Goal: Feedback & Contribution: Contribute content

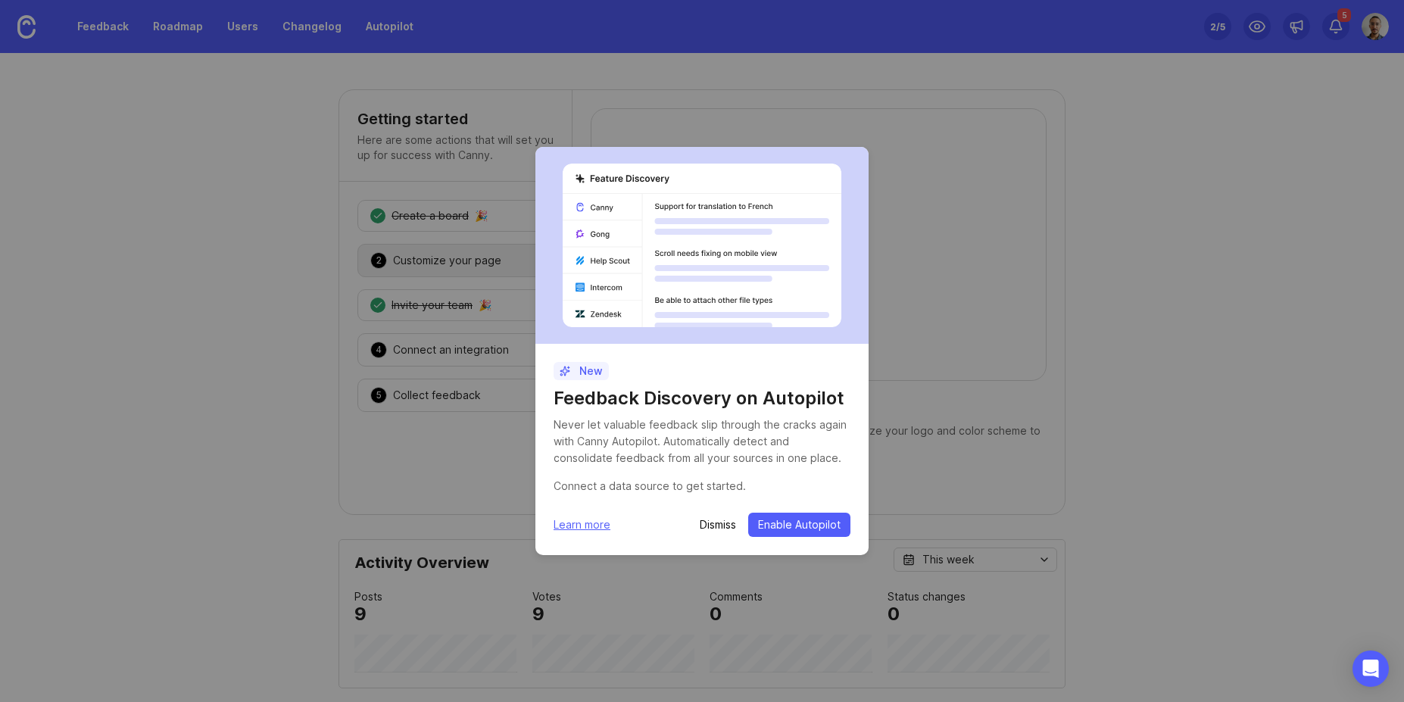
click at [710, 527] on p "Dismiss" at bounding box center [718, 524] width 36 height 15
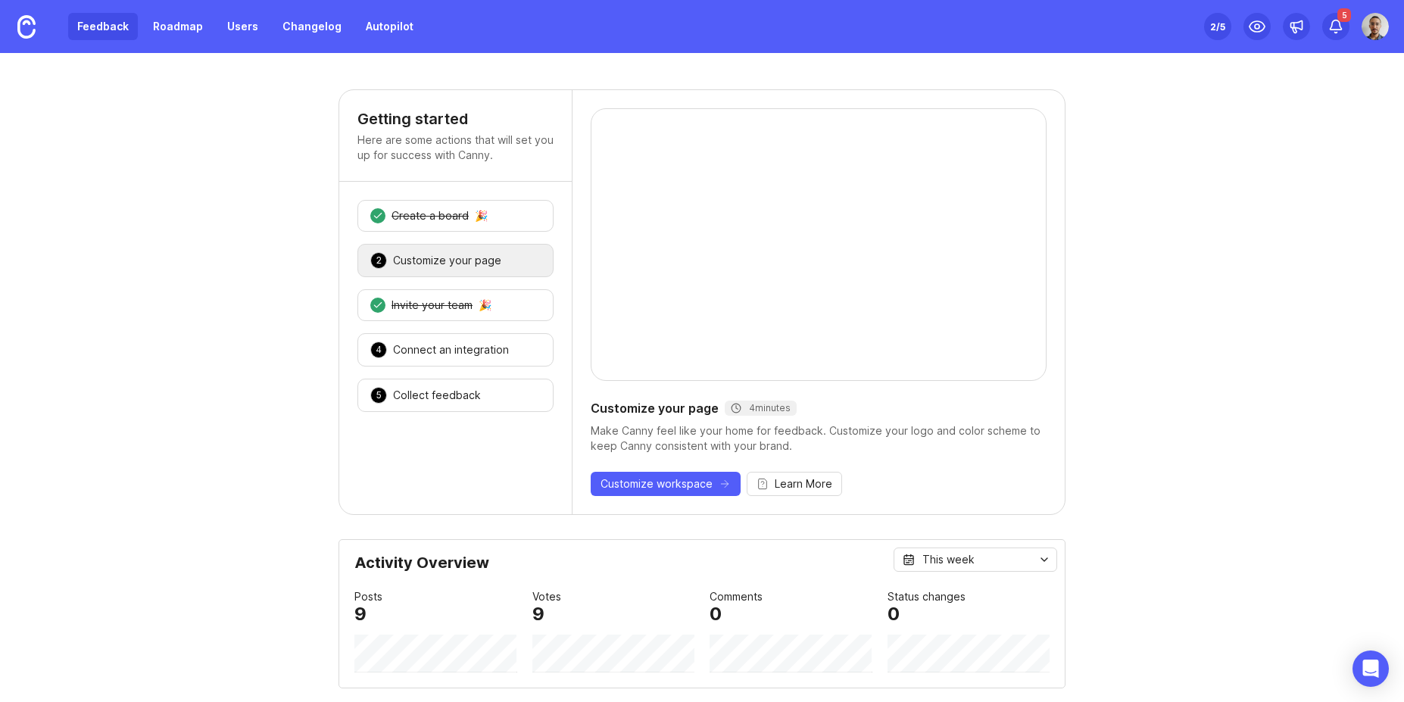
click at [95, 32] on link "Feedback" at bounding box center [103, 26] width 70 height 27
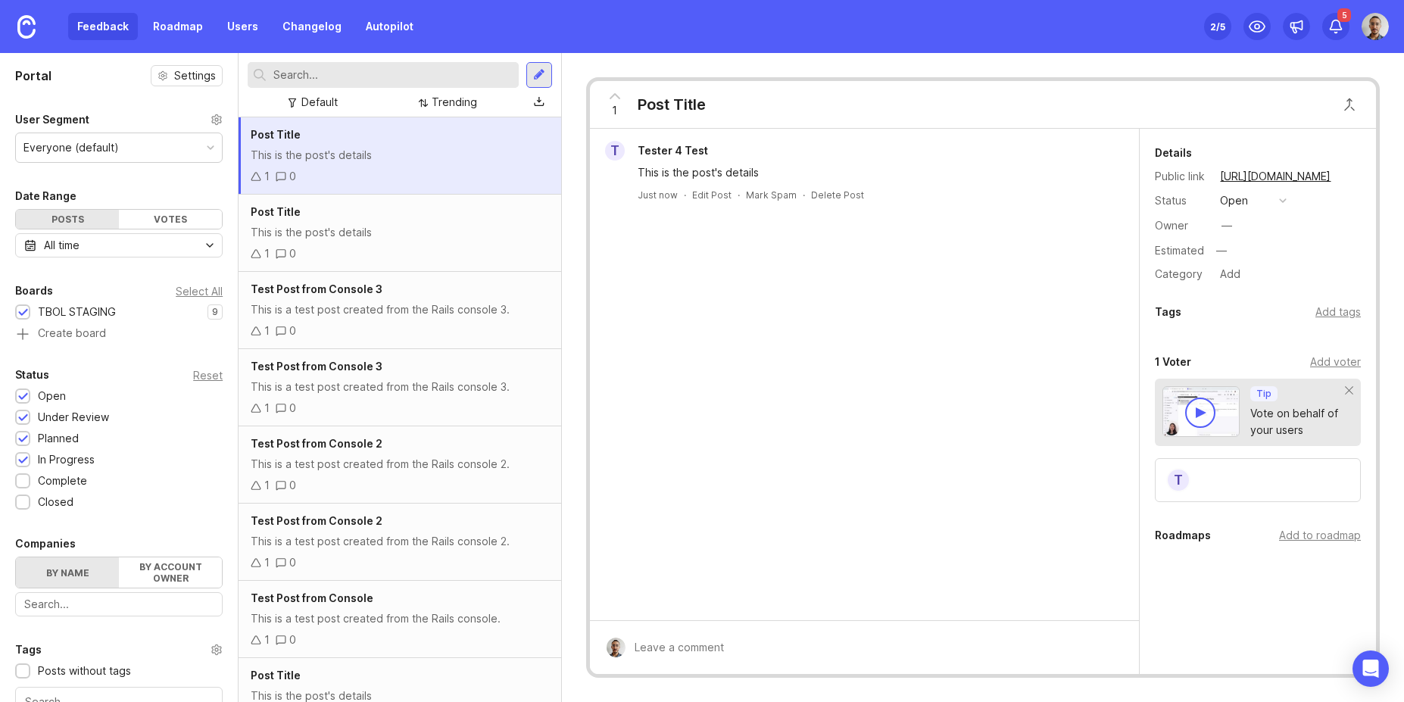
click at [365, 163] on div "Post Title This is the post's details 1 0" at bounding box center [399, 155] width 322 height 77
click at [356, 177] on div "1 0" at bounding box center [400, 176] width 298 height 17
click at [403, 287] on div "Test Post from Console 3" at bounding box center [400, 289] width 298 height 17
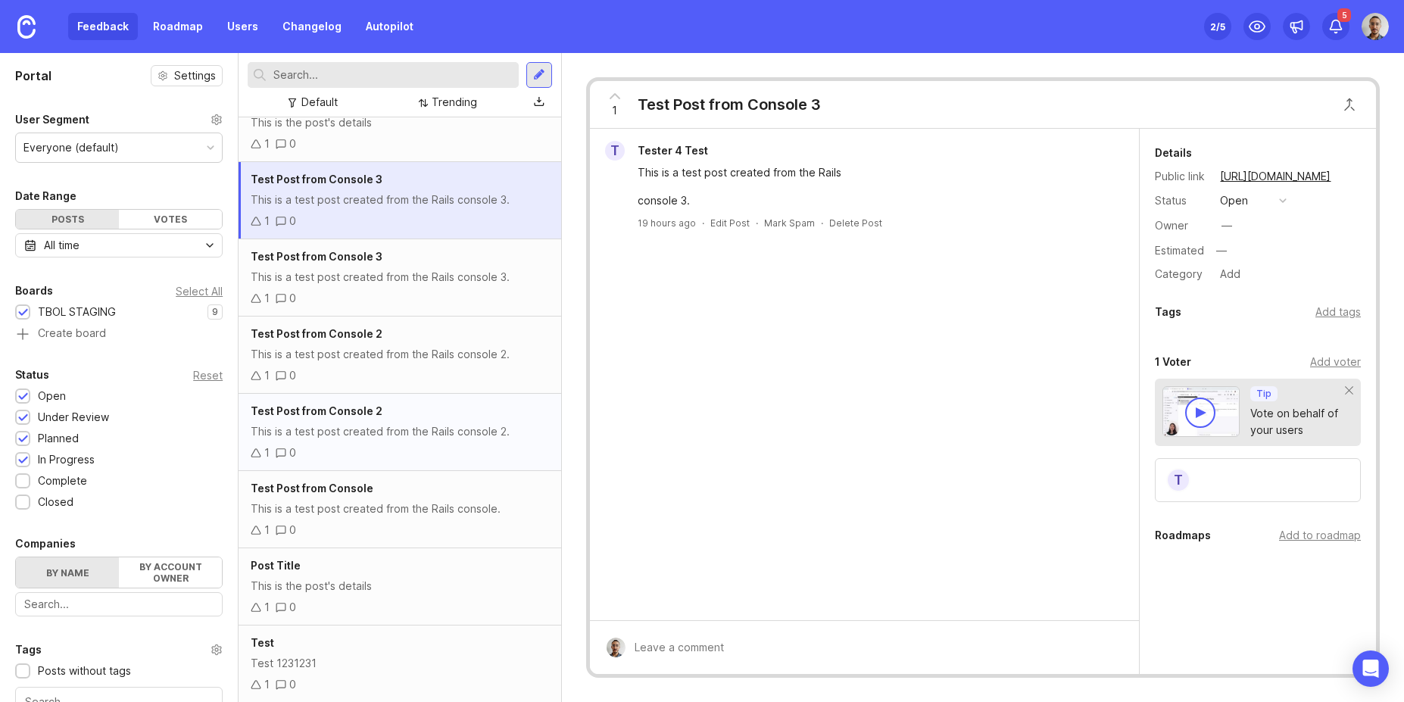
scroll to position [111, 0]
click at [413, 275] on div "This is a test post created from the Rails console 3." at bounding box center [400, 276] width 298 height 17
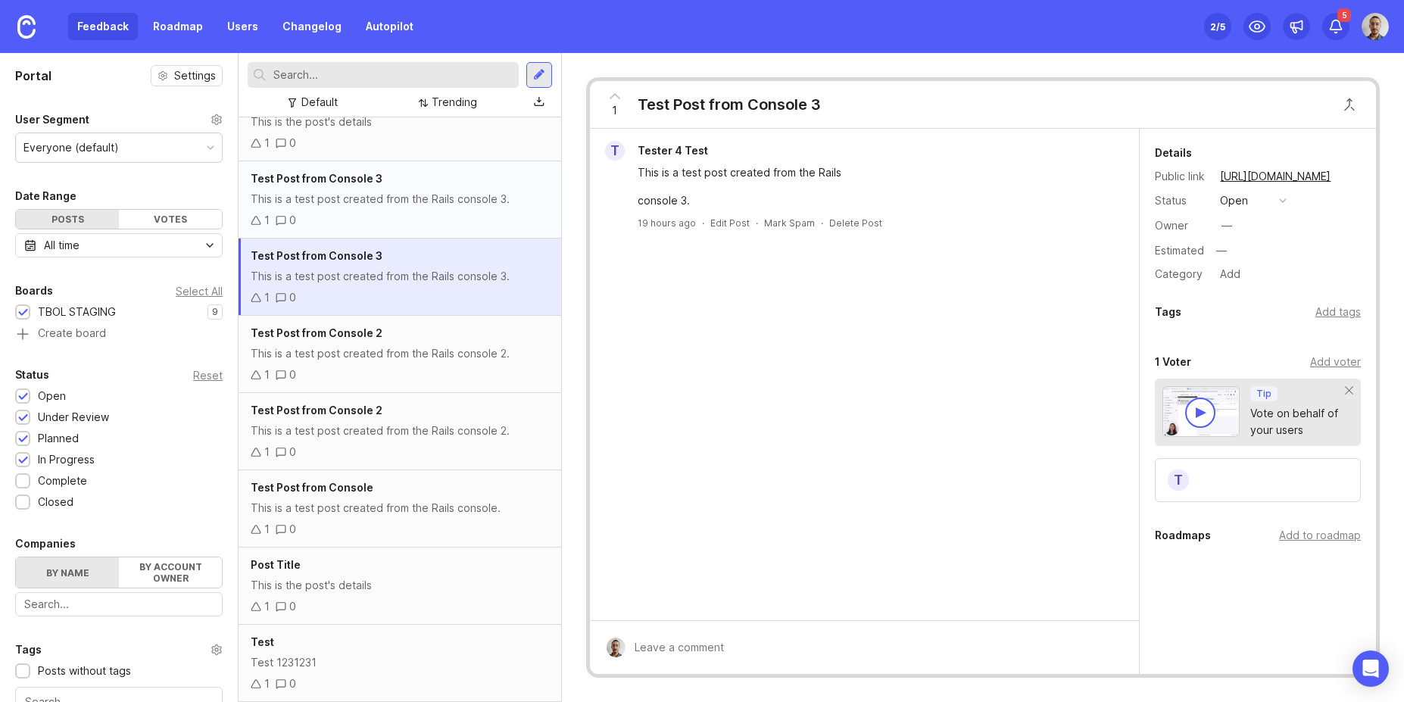
click at [404, 214] on div "1 0" at bounding box center [400, 220] width 298 height 17
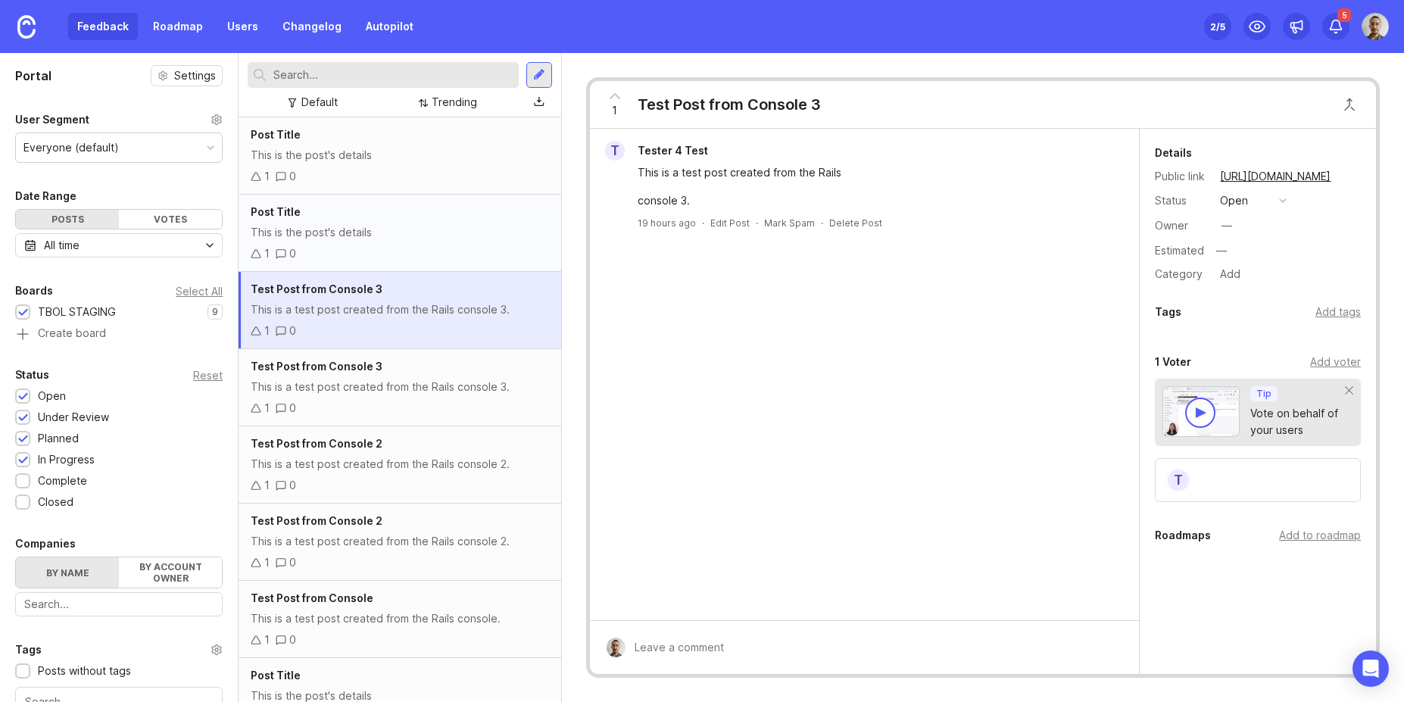
click at [373, 237] on div "This is the post's details" at bounding box center [400, 232] width 298 height 17
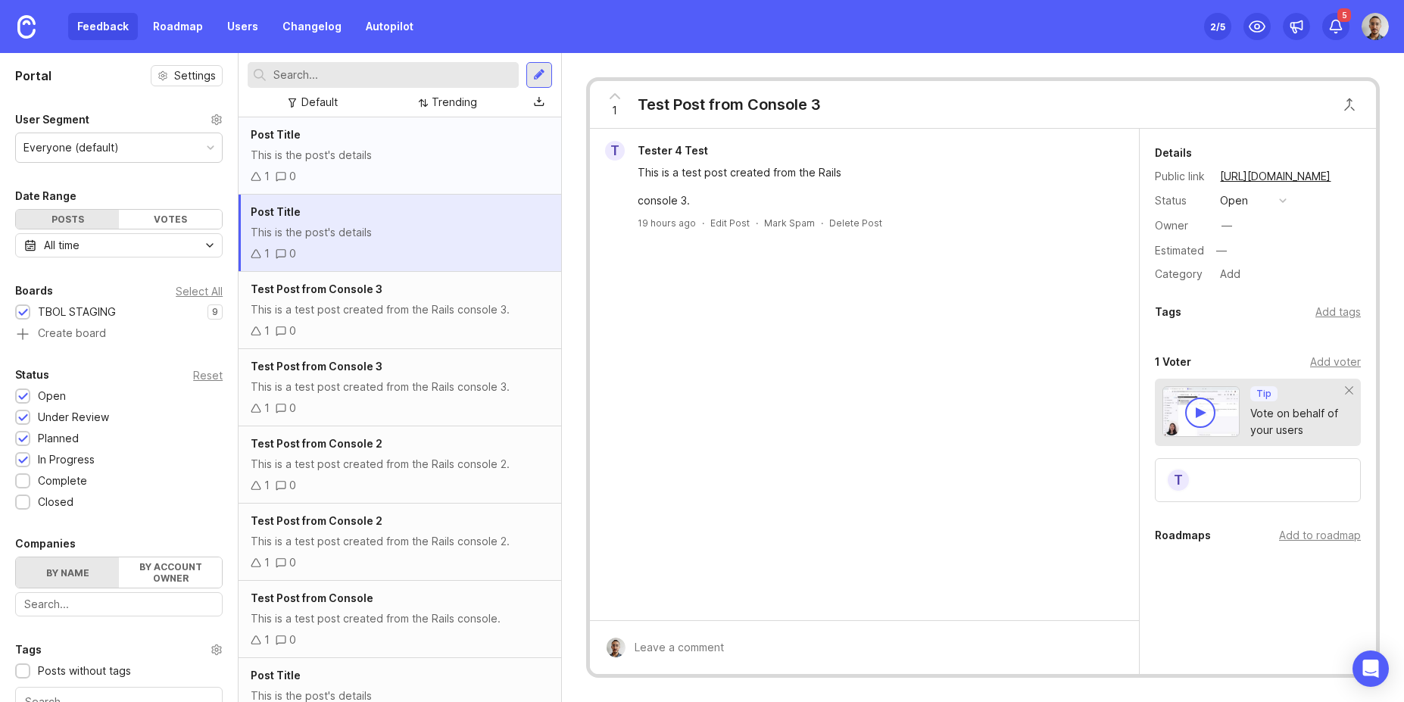
click at [404, 141] on div "Post Title" at bounding box center [400, 134] width 298 height 17
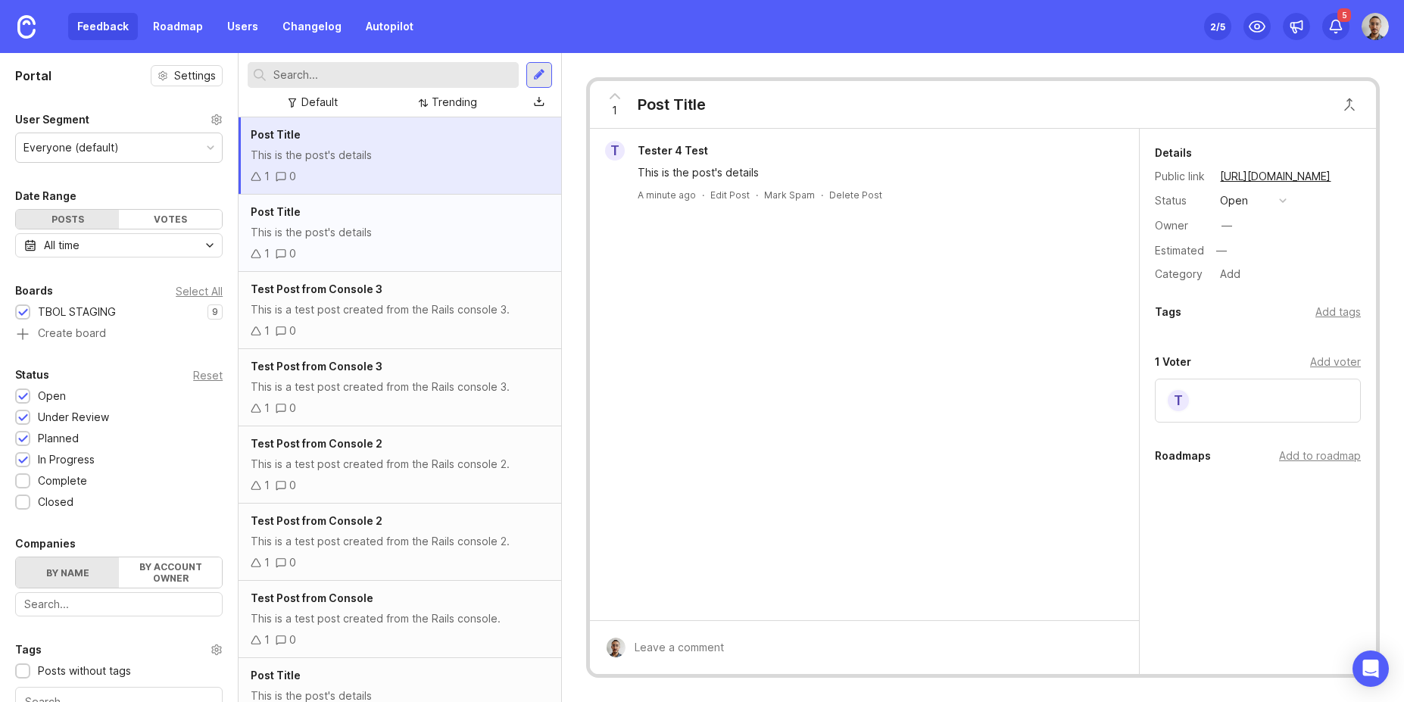
click at [404, 245] on div "1 0" at bounding box center [400, 253] width 298 height 17
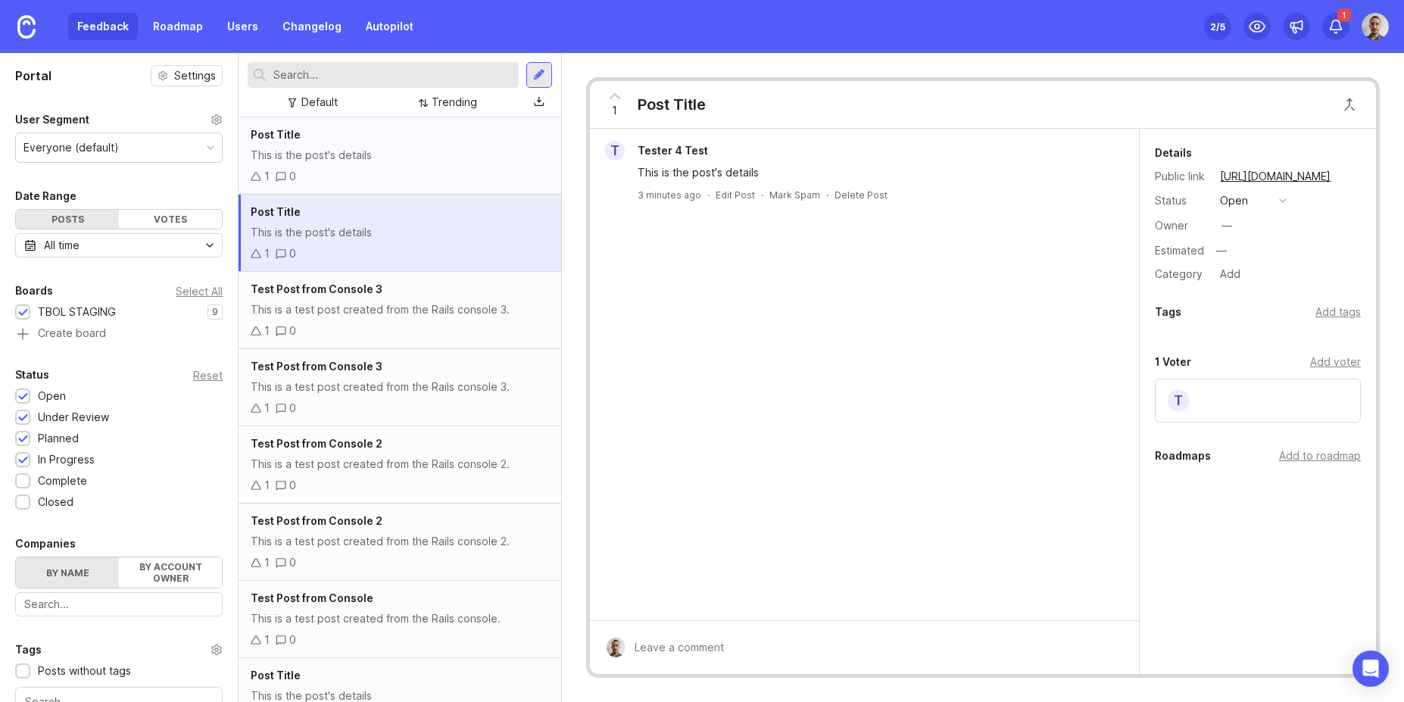
click at [376, 164] on div "Post Title This is the post's details 1 0" at bounding box center [399, 155] width 322 height 77
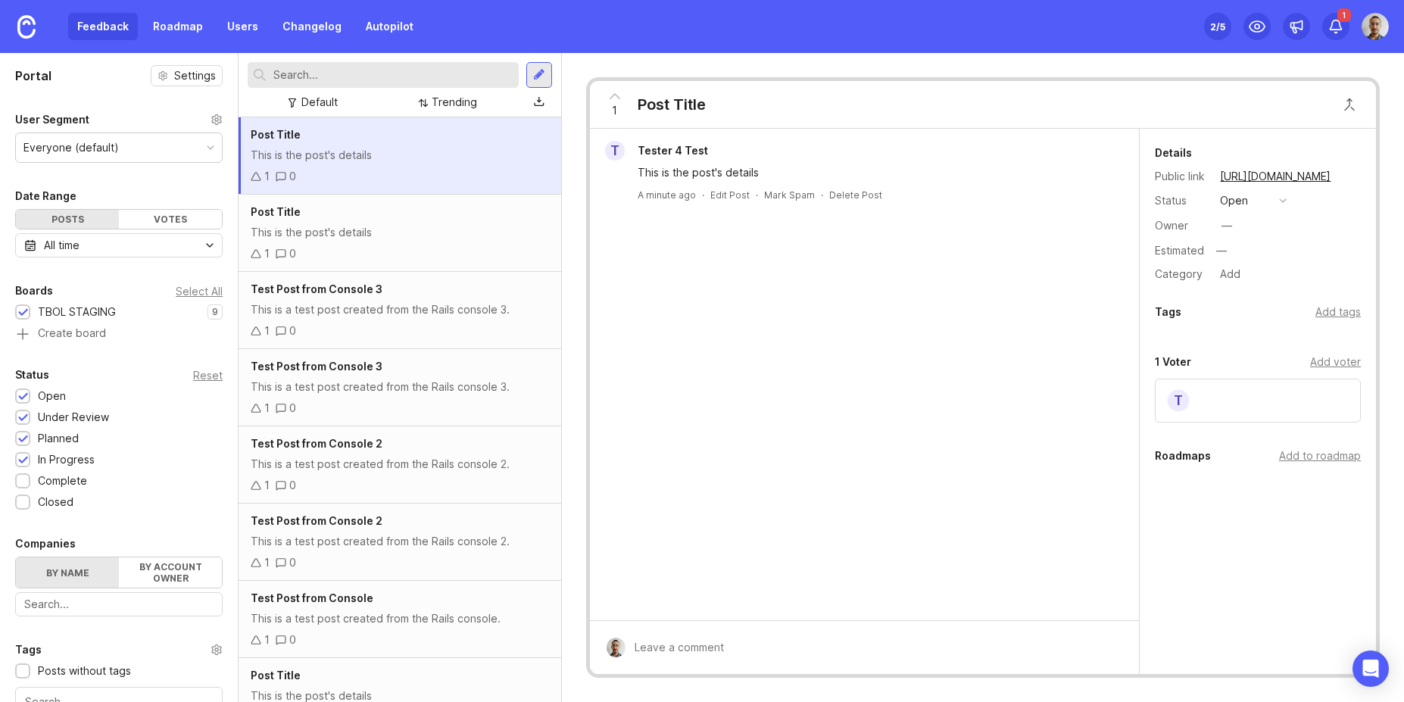
click at [270, 151] on div "This is the post's details" at bounding box center [400, 155] width 298 height 17
click at [1345, 30] on div "1" at bounding box center [1335, 26] width 27 height 27
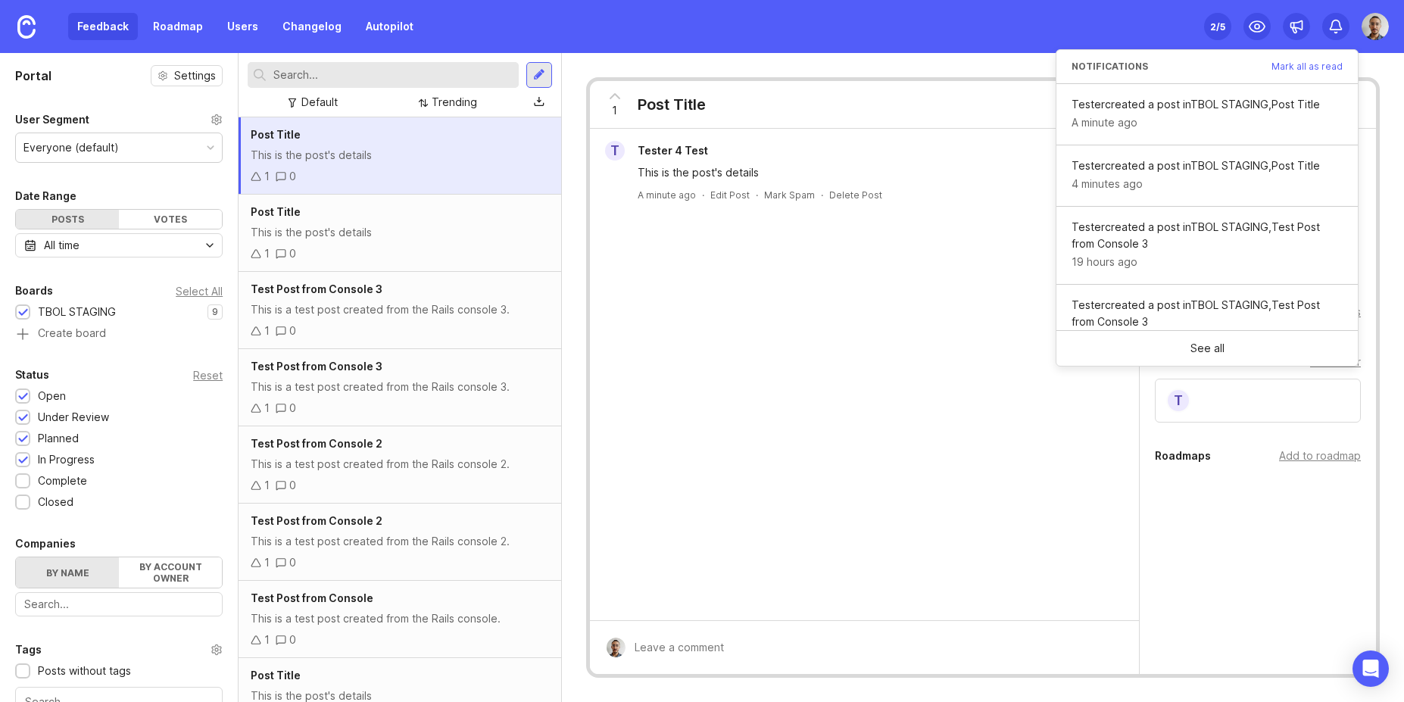
click at [1312, 70] on span "Mark all as read" at bounding box center [1306, 66] width 71 height 9
click at [1316, 62] on span "Mark all as read" at bounding box center [1306, 66] width 71 height 9
click at [685, 446] on div "T Tester 4 Test This is the post's details A minute ago · Edit Post · Mark Spam…" at bounding box center [865, 374] width 550 height 491
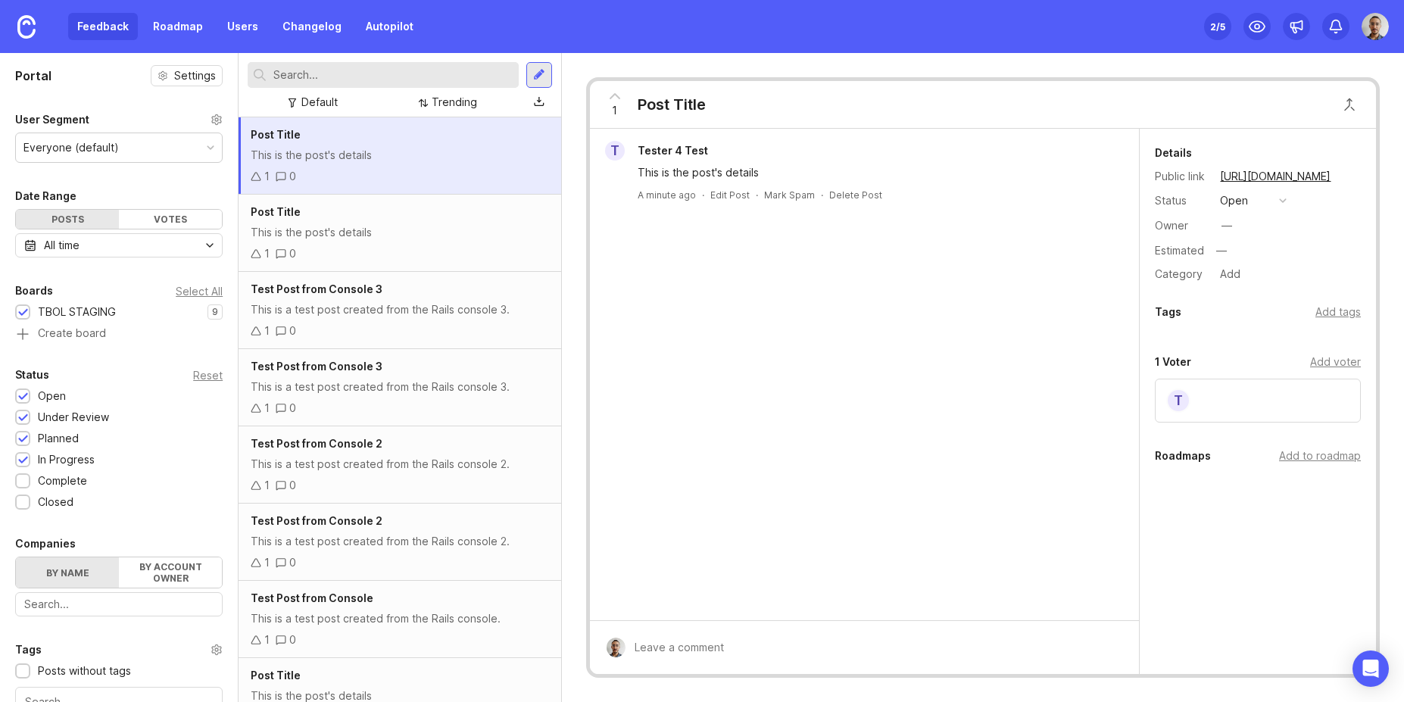
click at [387, 163] on div "Post Title This is the post's details 1 0" at bounding box center [399, 155] width 322 height 77
click at [346, 247] on div "1 0" at bounding box center [400, 253] width 298 height 17
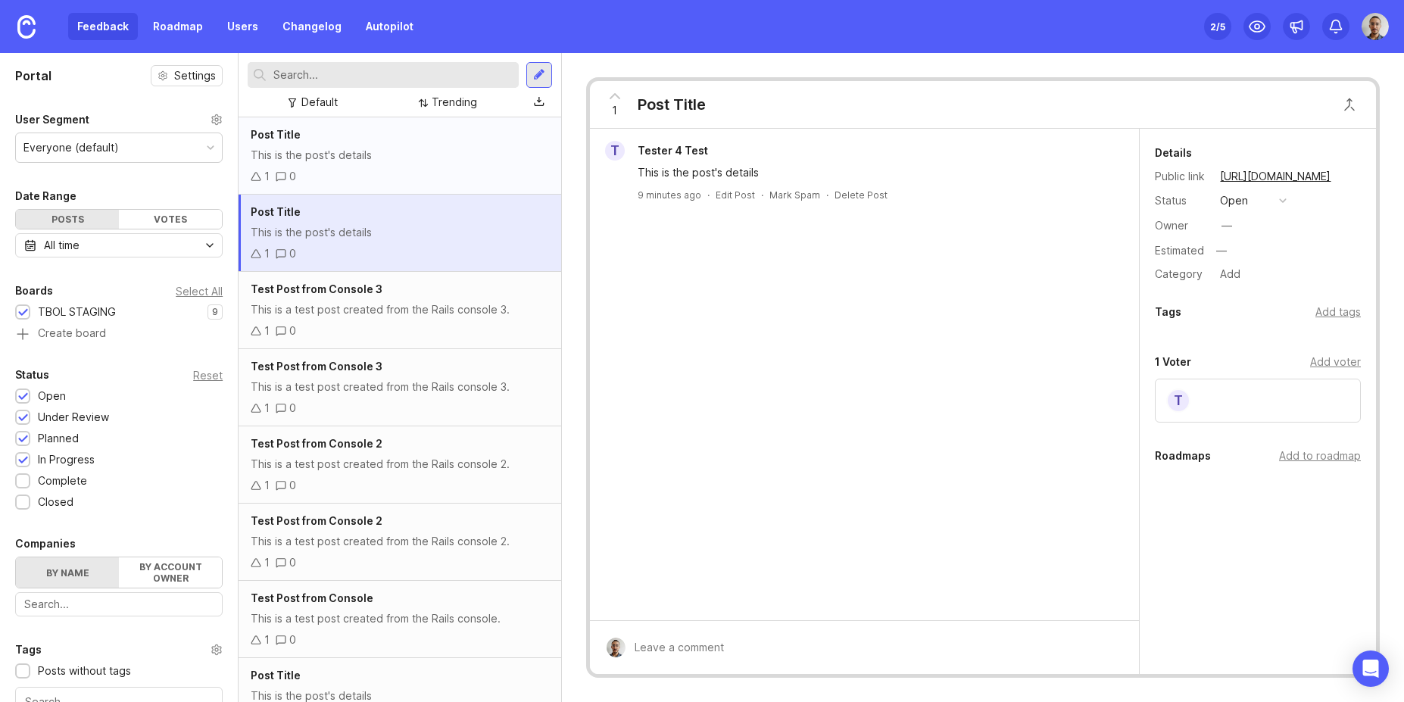
click at [369, 169] on div "1 0" at bounding box center [400, 176] width 298 height 17
click at [397, 170] on div "1 0" at bounding box center [400, 176] width 298 height 17
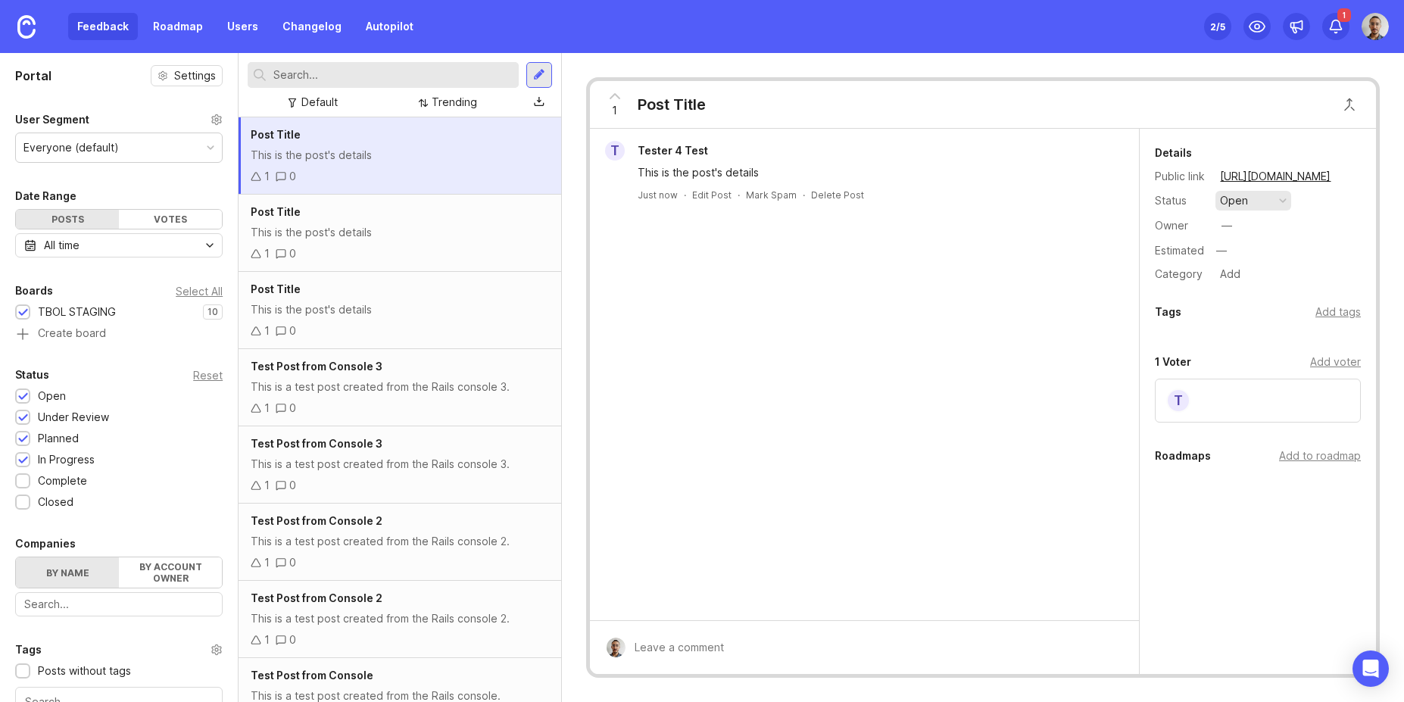
click at [1233, 198] on div "open" at bounding box center [1234, 200] width 28 height 17
click at [1237, 173] on link "[URL][DOMAIN_NAME]" at bounding box center [1275, 177] width 120 height 20
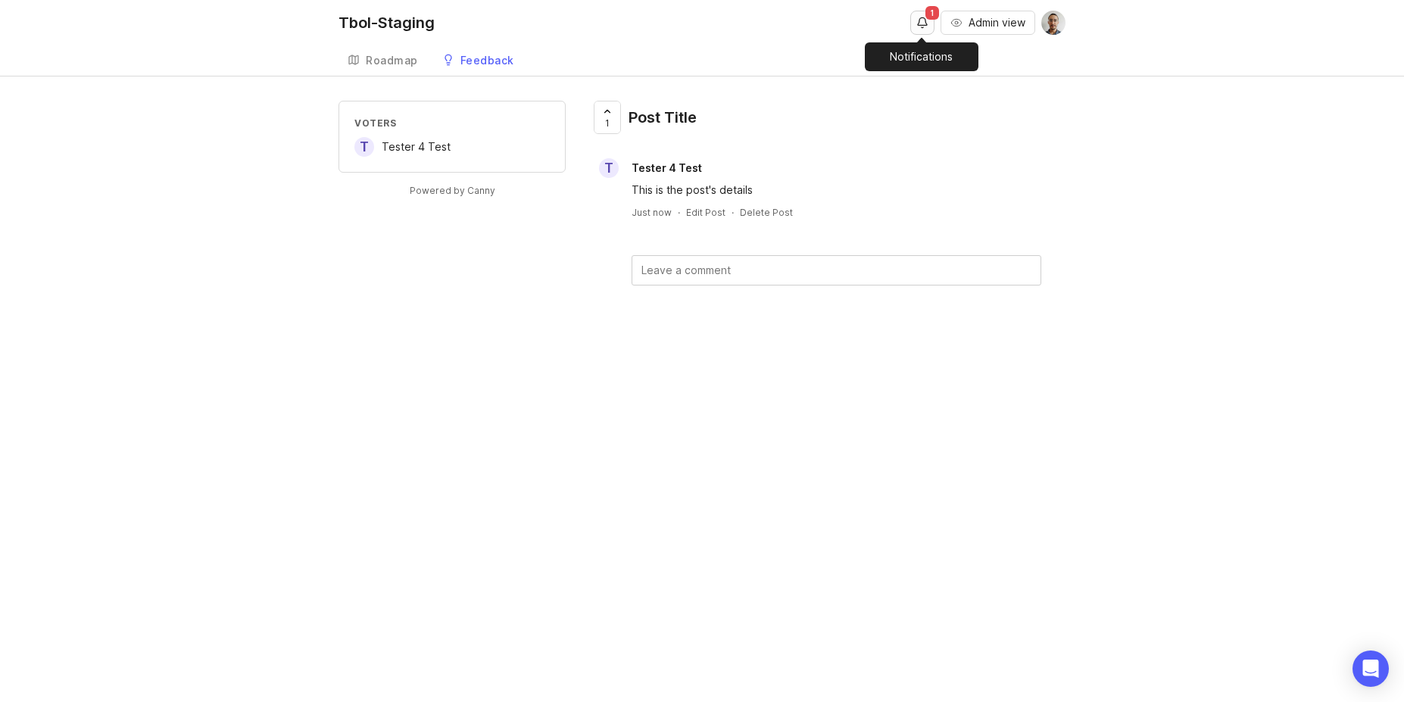
click at [920, 14] on button "Notifications" at bounding box center [922, 23] width 24 height 24
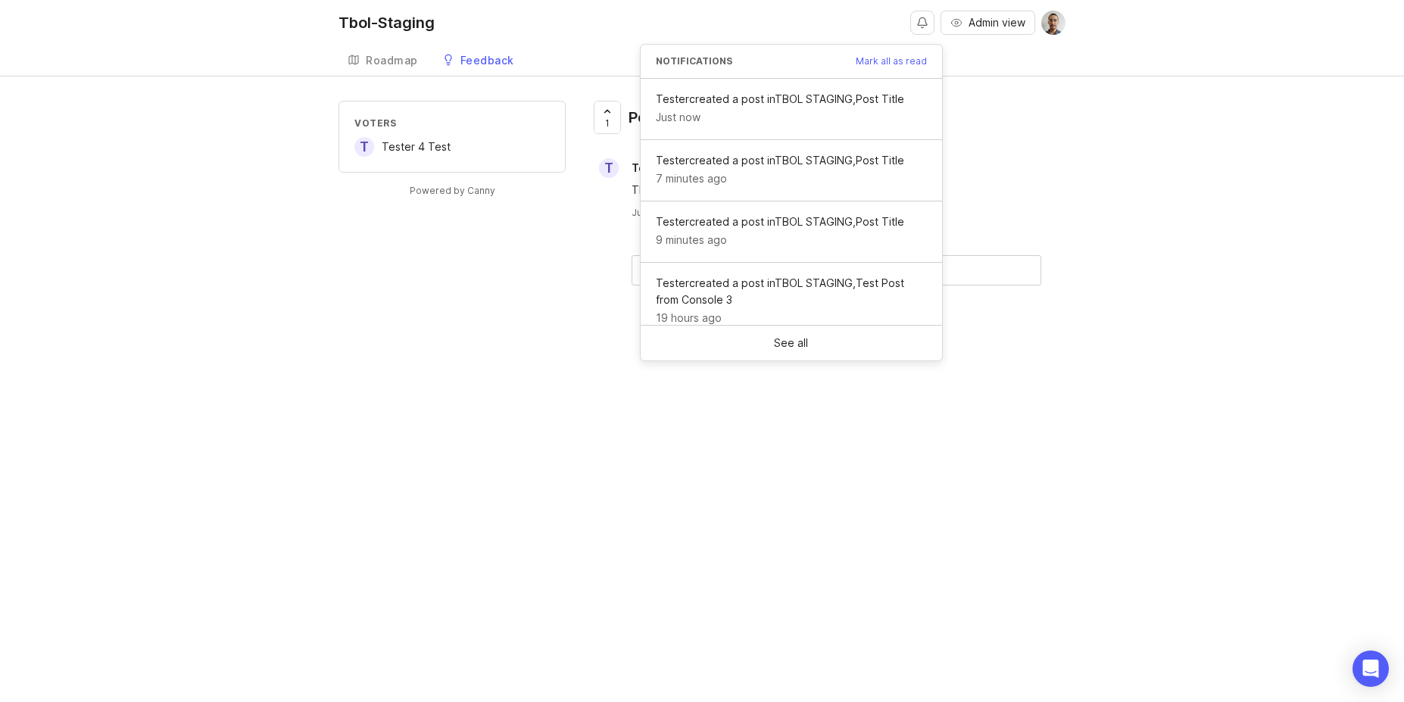
click at [915, 63] on span "Mark all as read" at bounding box center [890, 61] width 71 height 9
click at [348, 227] on div "Voters T Tester 4 Test Powered by Canny 1 Post Title T Tester 4 Test This is th…" at bounding box center [701, 217] width 727 height 233
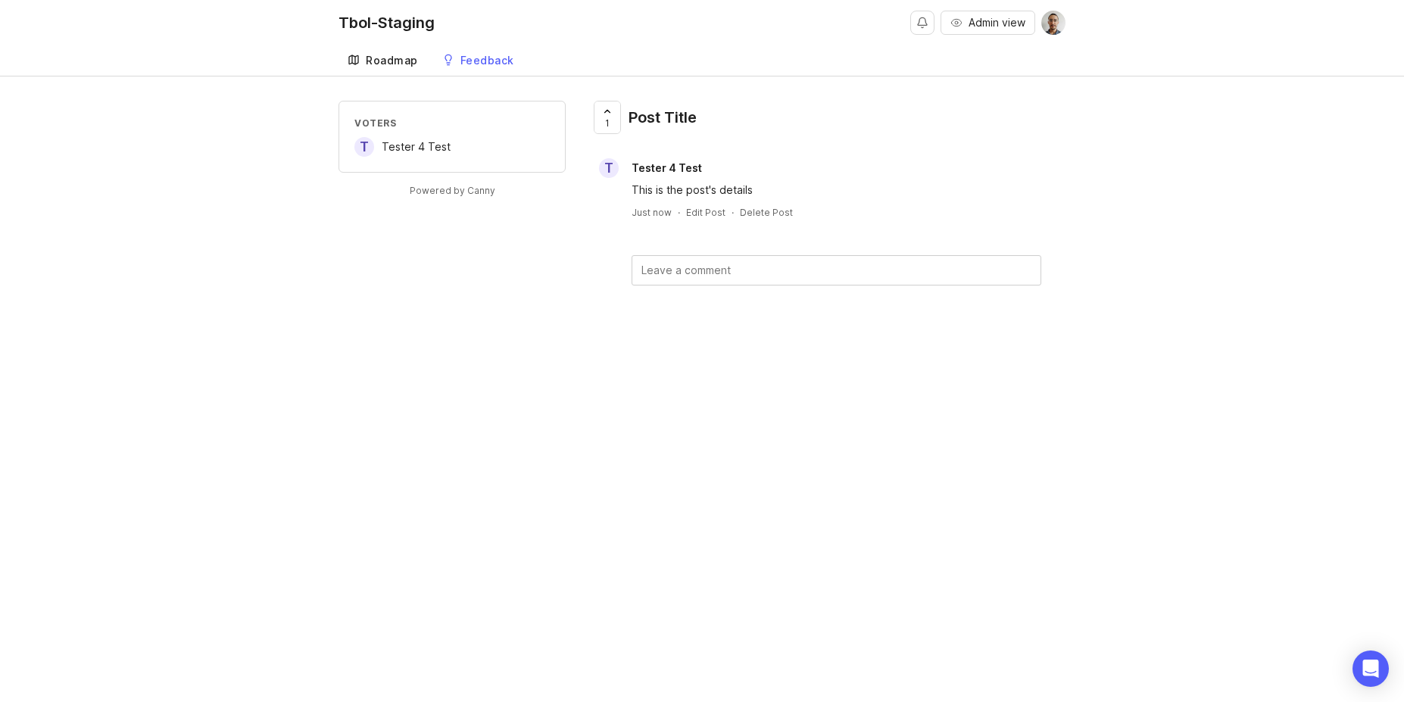
click at [414, 64] on div "Roadmap" at bounding box center [392, 60] width 52 height 11
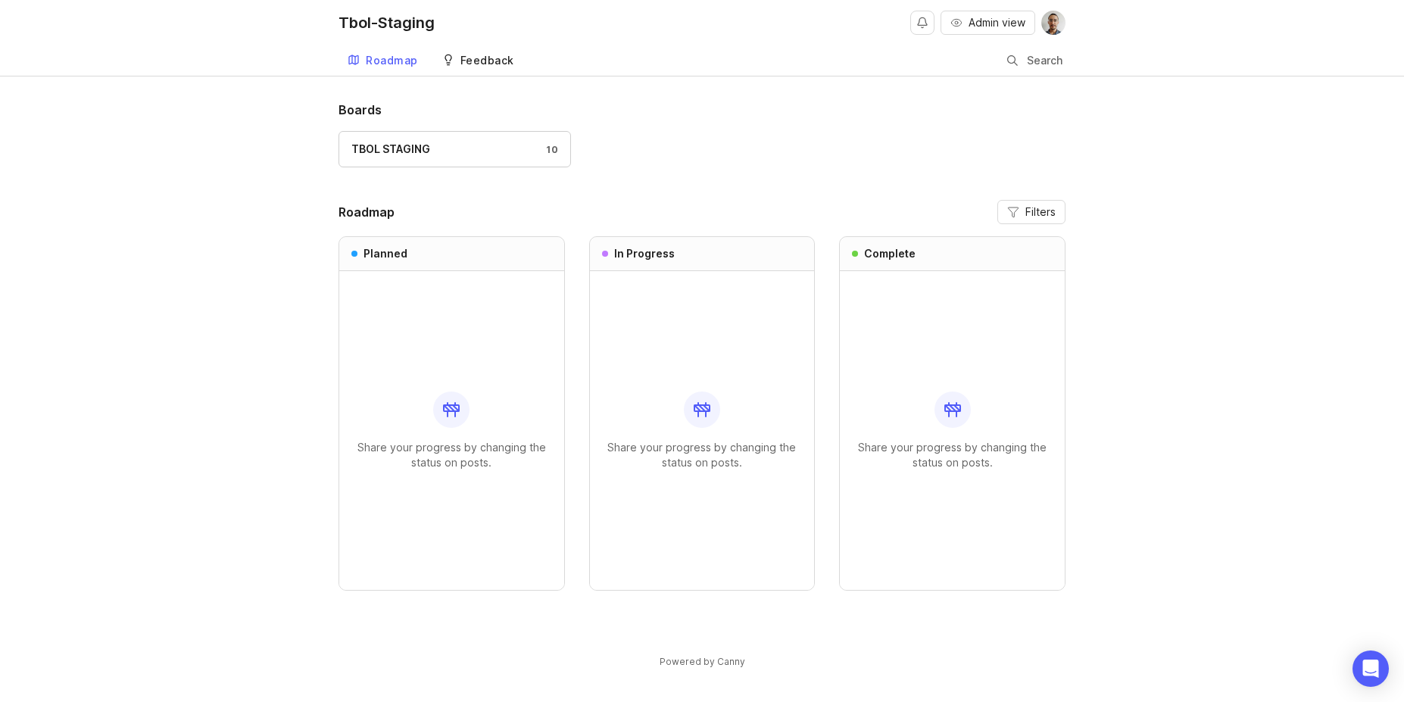
click at [466, 64] on div "Feedback" at bounding box center [487, 60] width 54 height 11
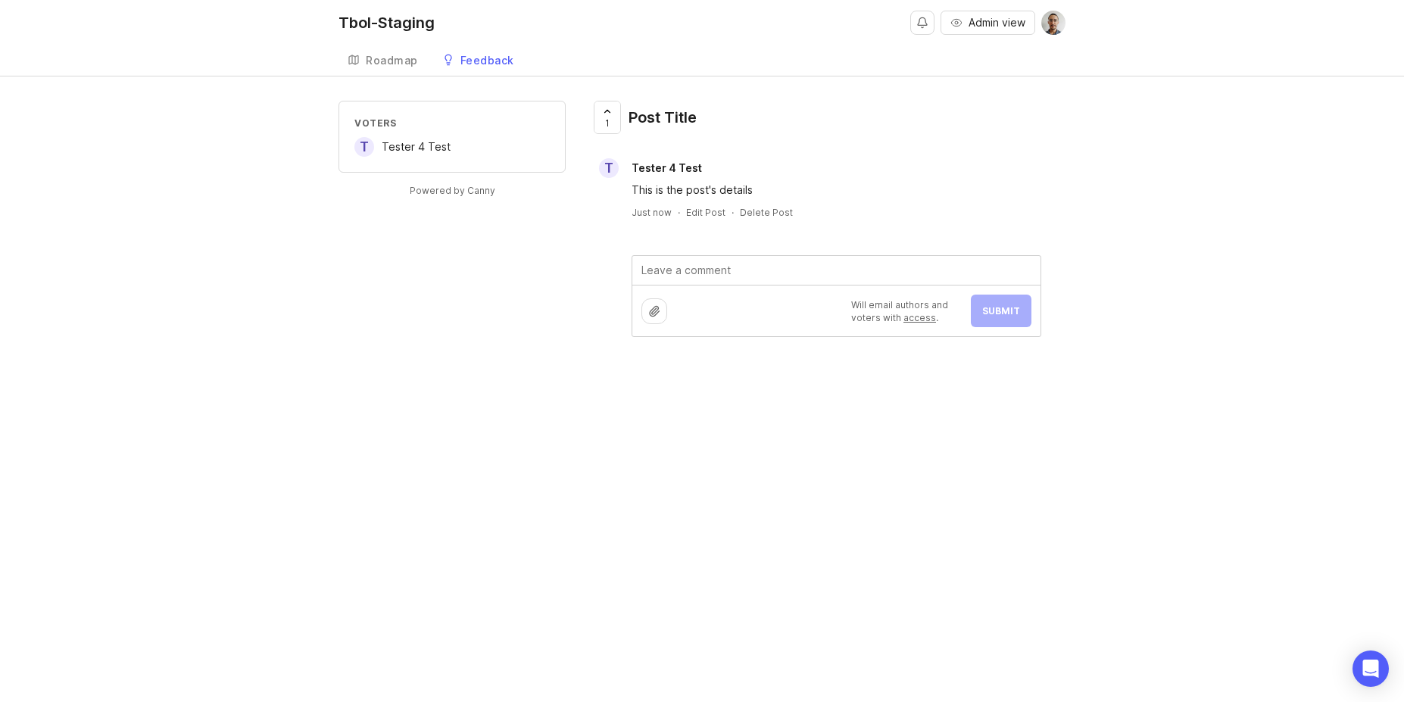
click at [734, 272] on textarea at bounding box center [836, 270] width 408 height 29
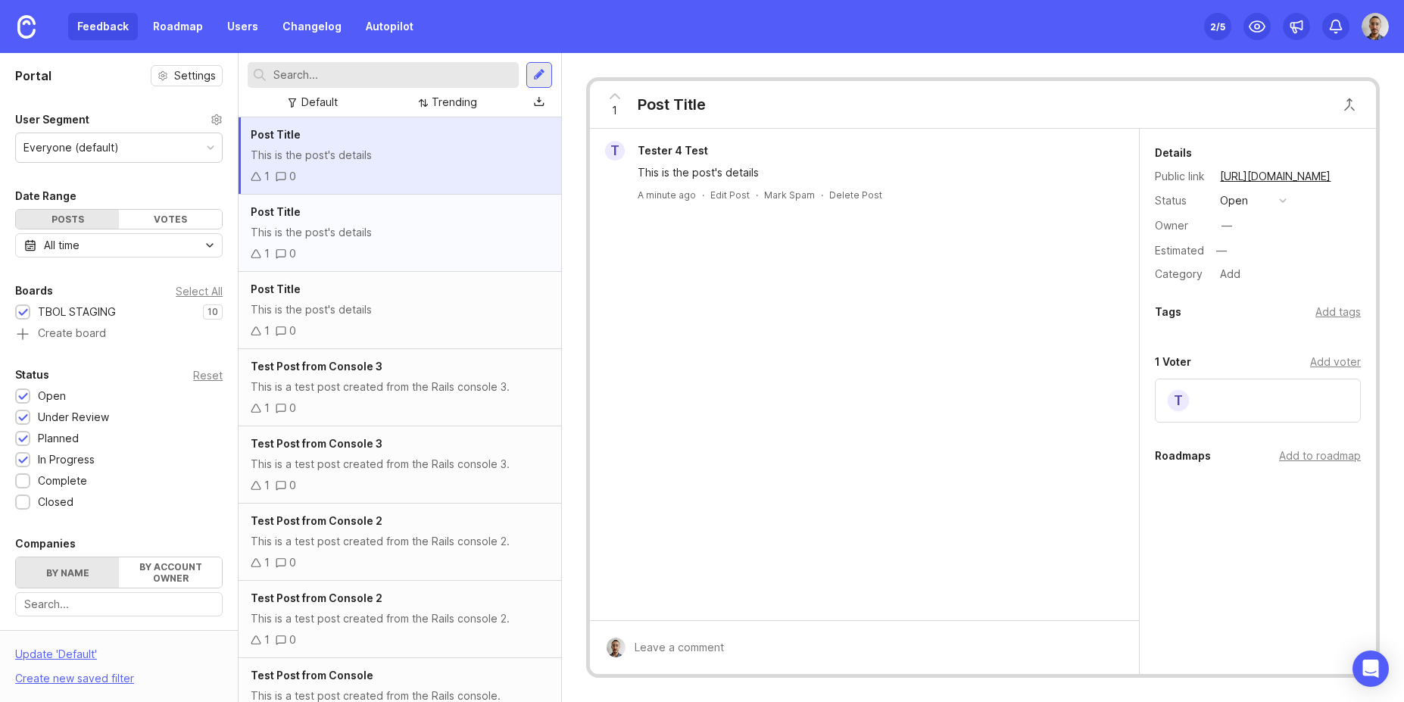
click at [408, 245] on div "Post Title This is the post's details 1 0" at bounding box center [399, 233] width 322 height 77
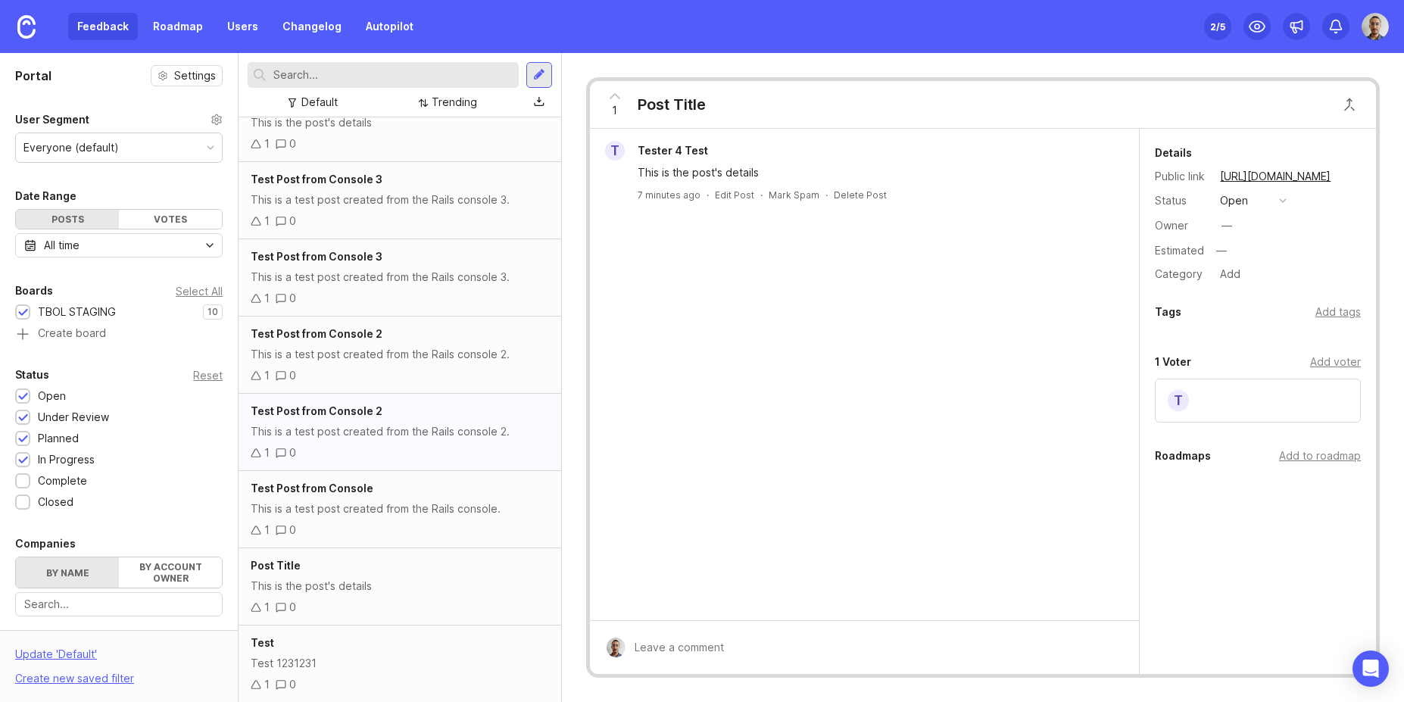
scroll to position [188, 0]
click at [385, 636] on div "Test" at bounding box center [400, 642] width 298 height 17
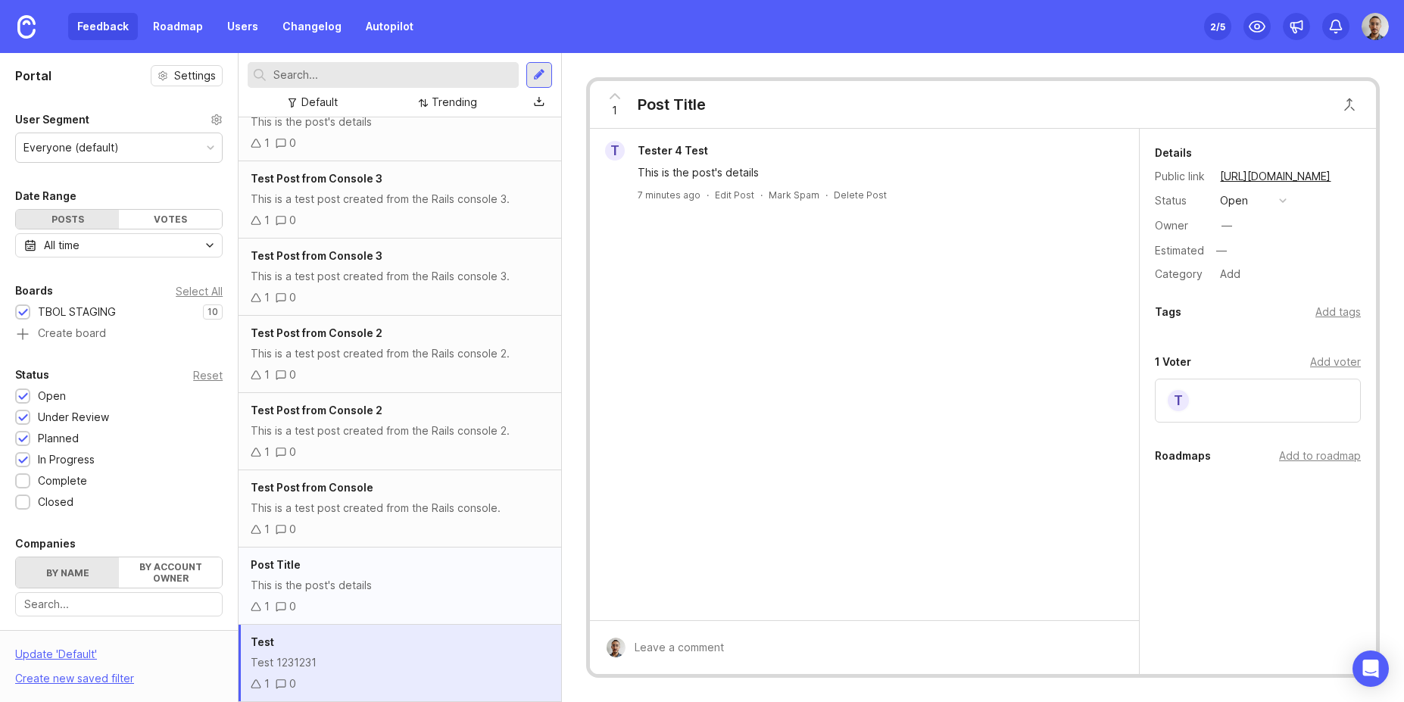
click at [404, 575] on div "Post Title This is the post's details 1 0" at bounding box center [399, 585] width 322 height 77
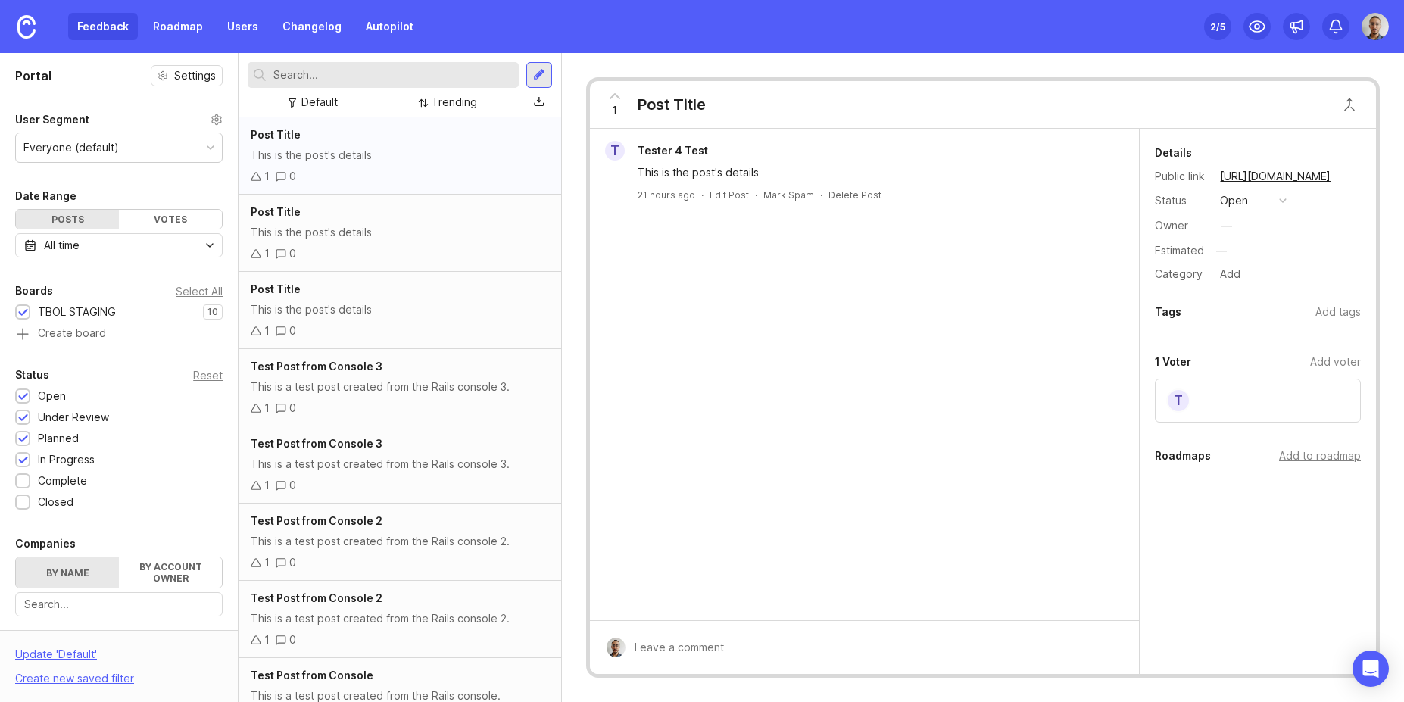
click at [394, 148] on div "This is the post's details" at bounding box center [400, 155] width 298 height 17
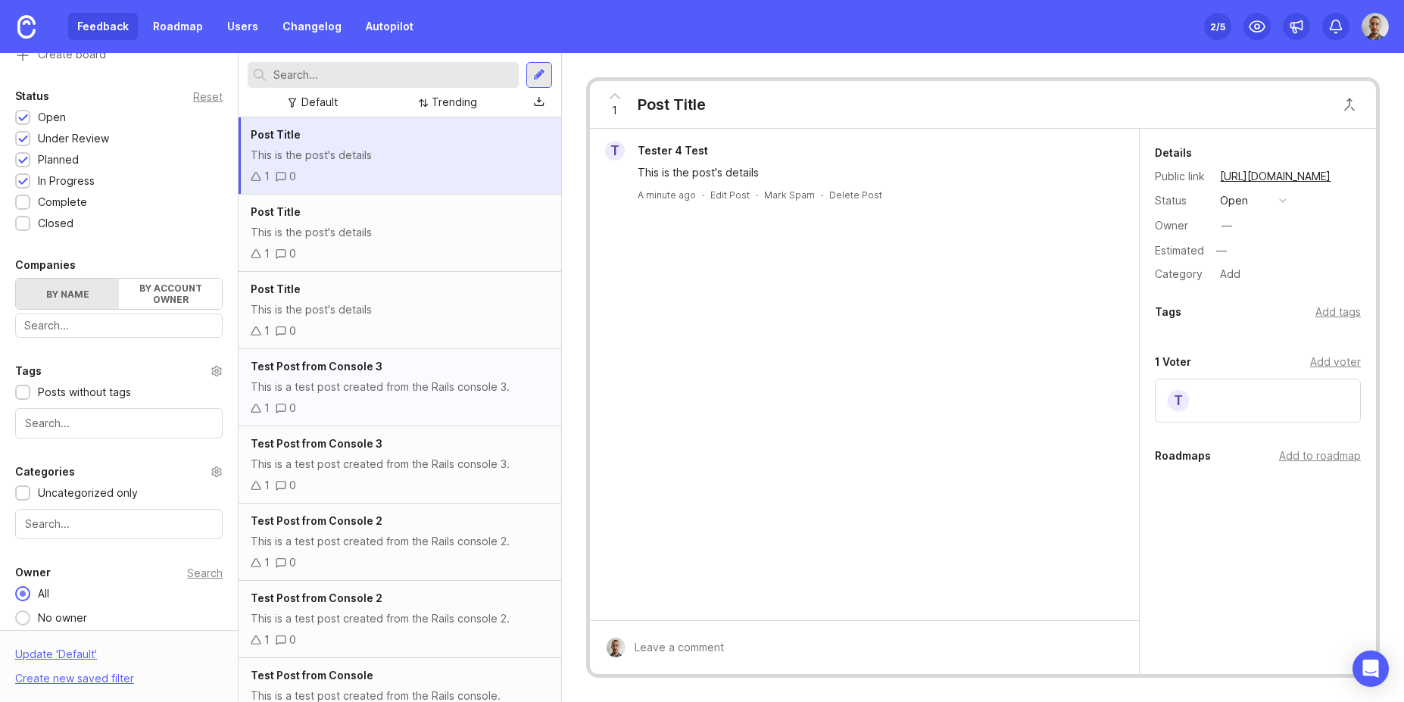
scroll to position [311, 0]
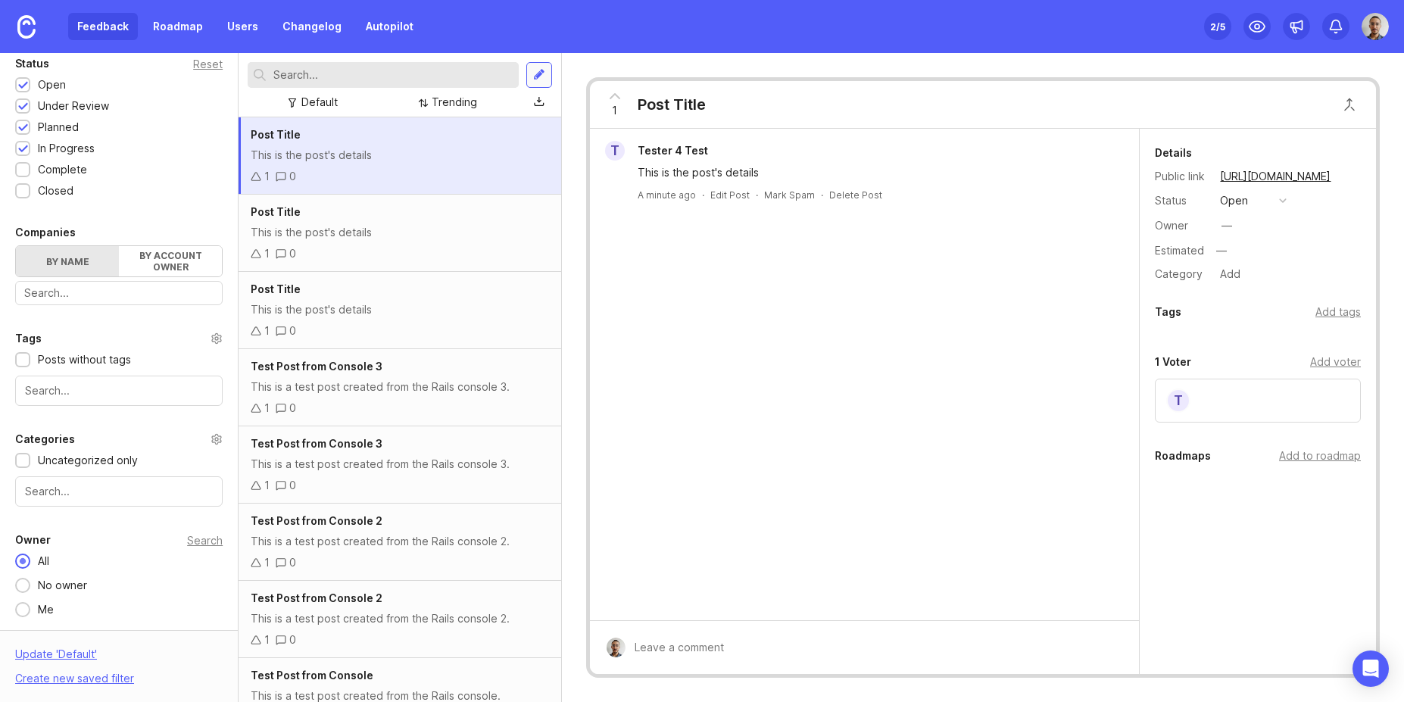
click at [534, 81] on div at bounding box center [539, 75] width 12 height 14
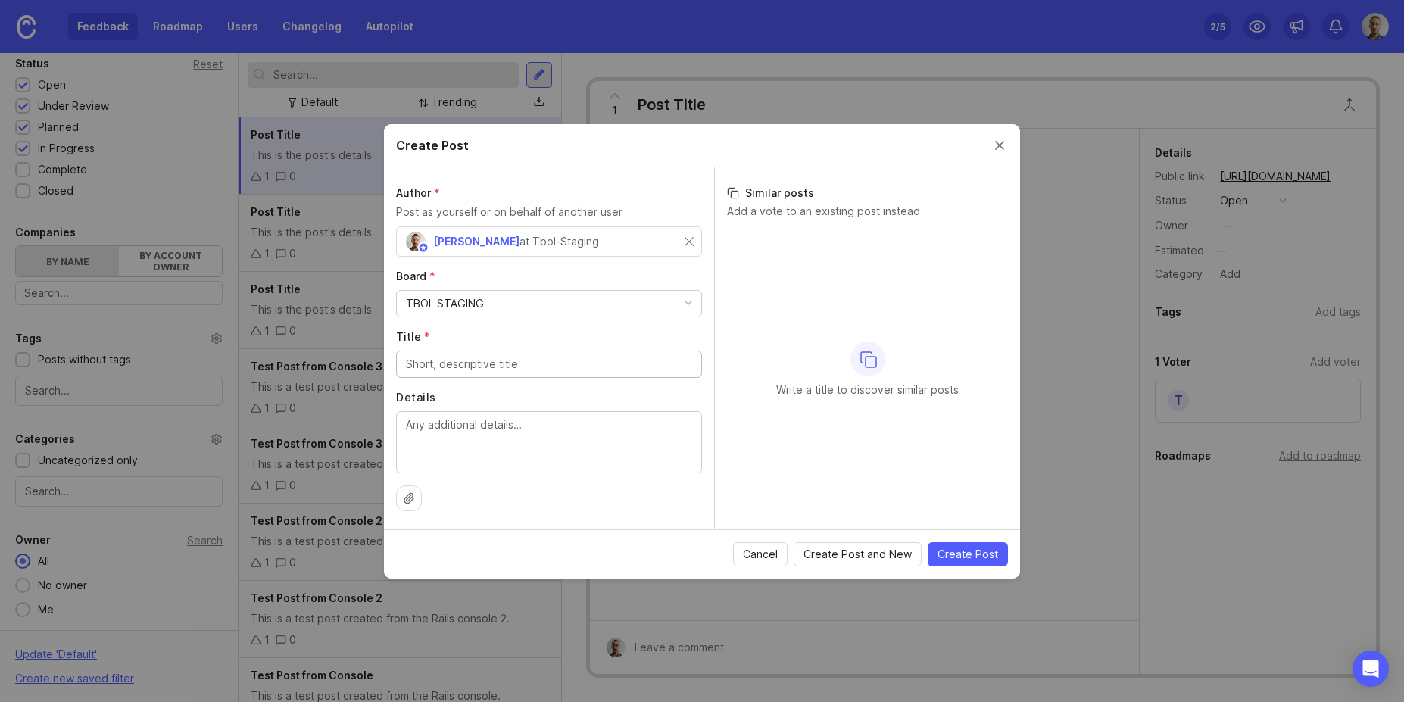
click at [399, 503] on div at bounding box center [409, 498] width 26 height 26
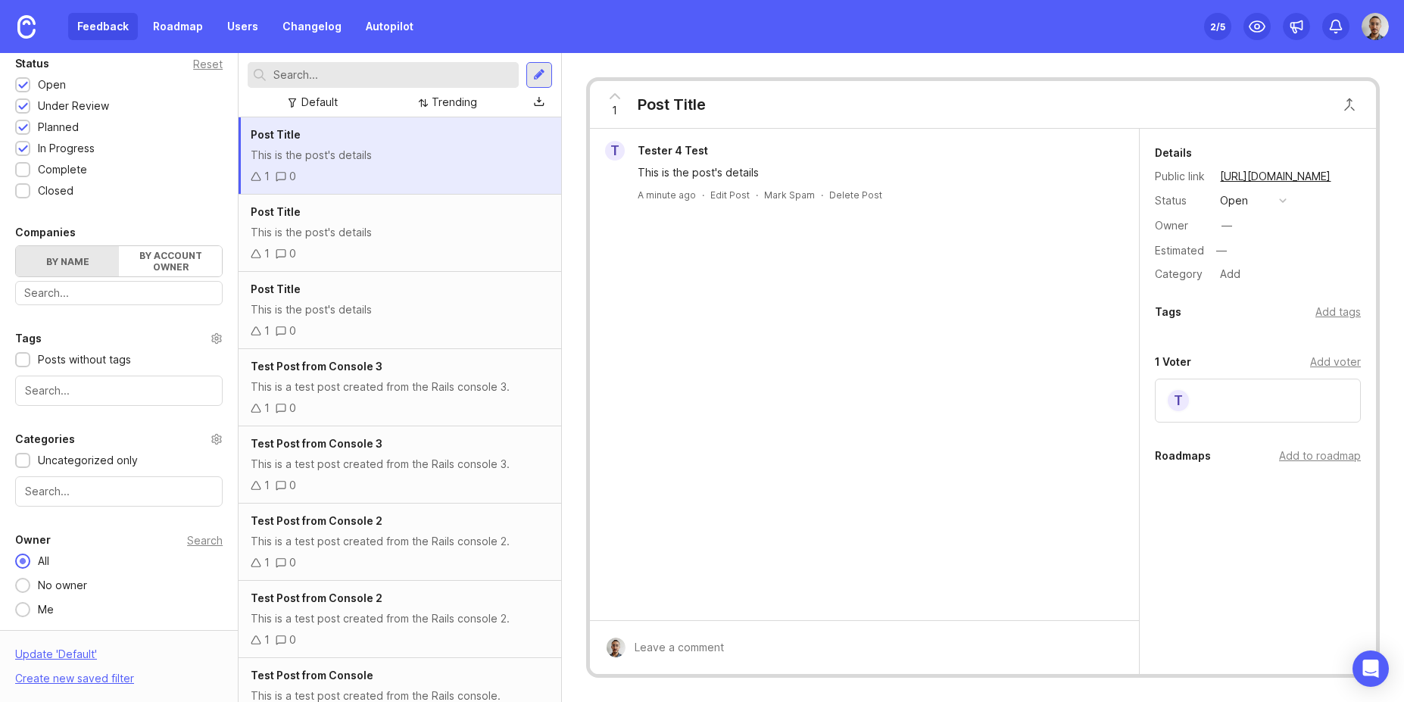
click at [553, 78] on div "Default Trending" at bounding box center [399, 85] width 322 height 64
click at [548, 76] on div at bounding box center [539, 75] width 26 height 26
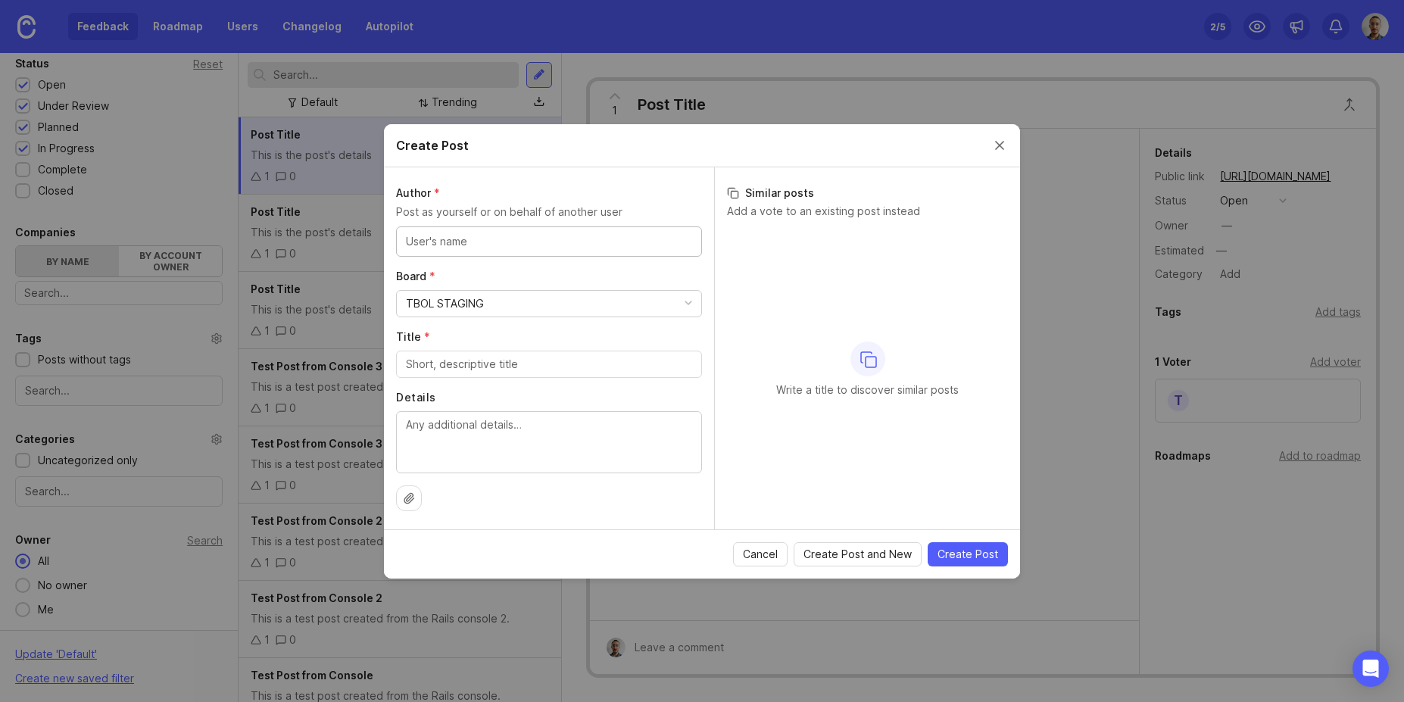
click at [656, 248] on input "text" at bounding box center [549, 241] width 286 height 17
click at [644, 270] on label "Board *" at bounding box center [549, 276] width 306 height 15
click at [626, 248] on div "[PERSON_NAME] at Tbol-Staging" at bounding box center [545, 242] width 279 height 20
click at [519, 372] on div at bounding box center [549, 364] width 306 height 27
click at [518, 369] on input "Title *" at bounding box center [549, 364] width 286 height 17
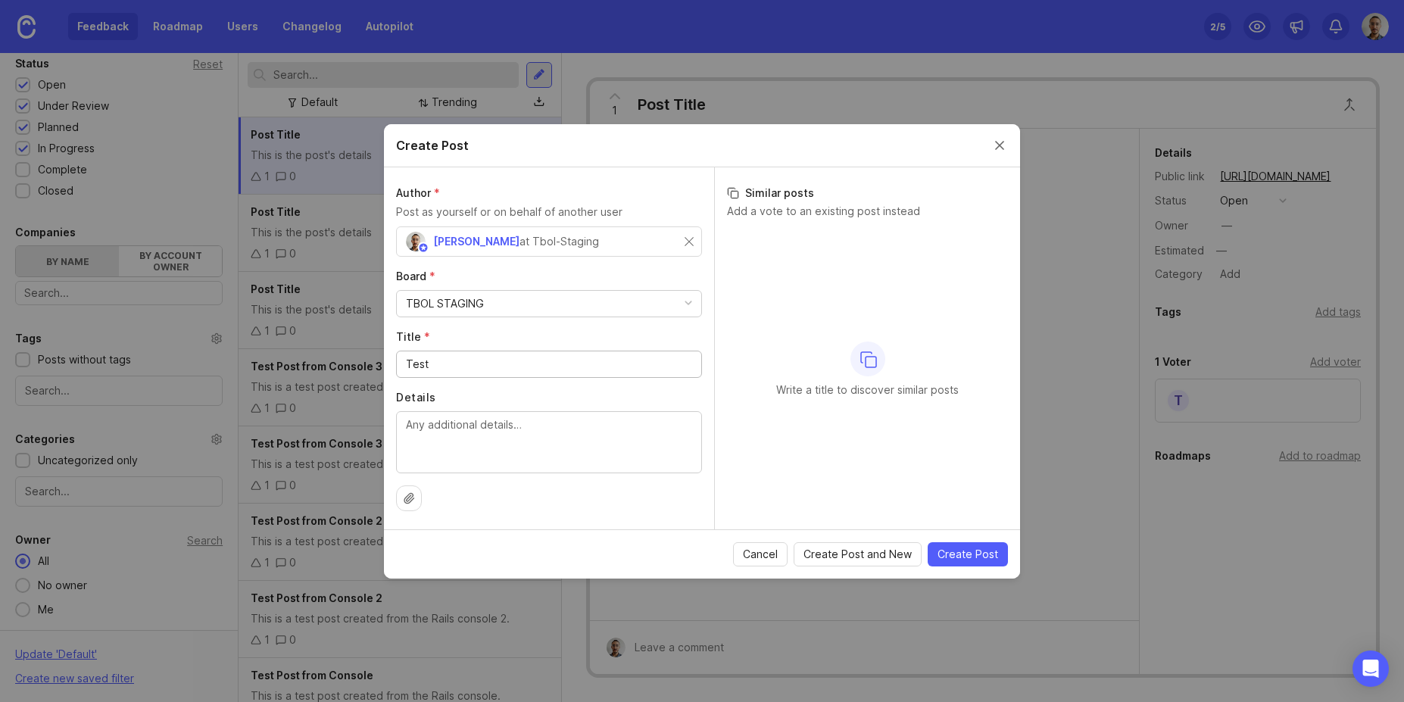
type input "Test"
click at [516, 419] on textarea "Details" at bounding box center [549, 441] width 286 height 50
type textarea "Test with photos"
click at [414, 494] on icon at bounding box center [409, 498] width 12 height 12
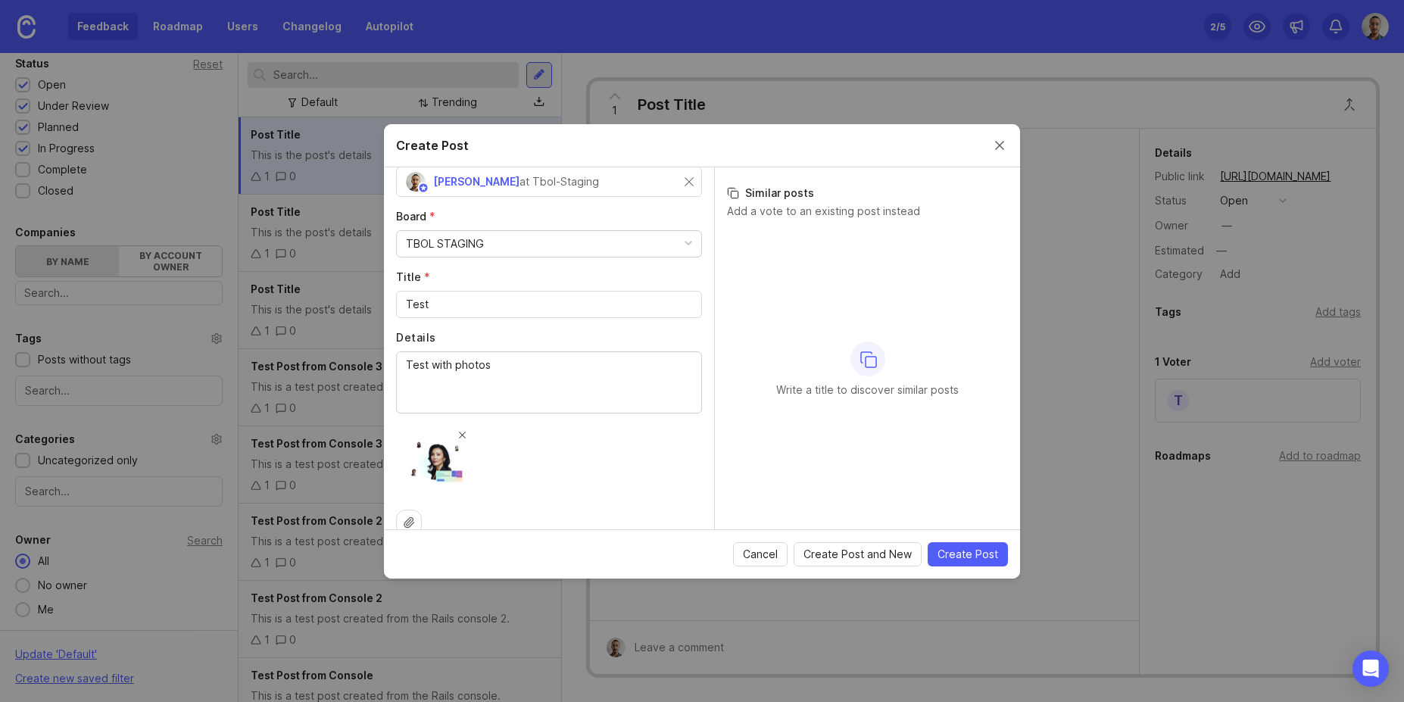
scroll to position [84, 0]
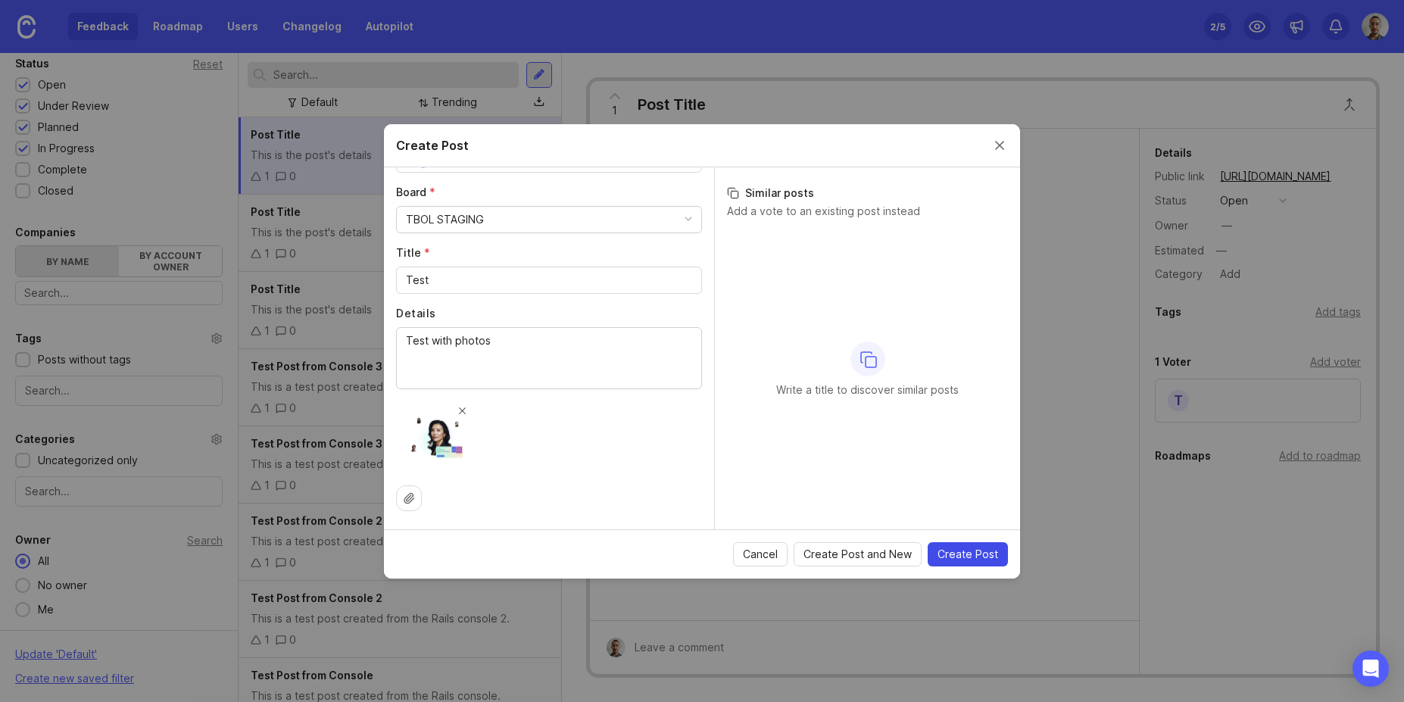
click at [969, 551] on span "Create Post" at bounding box center [967, 554] width 61 height 15
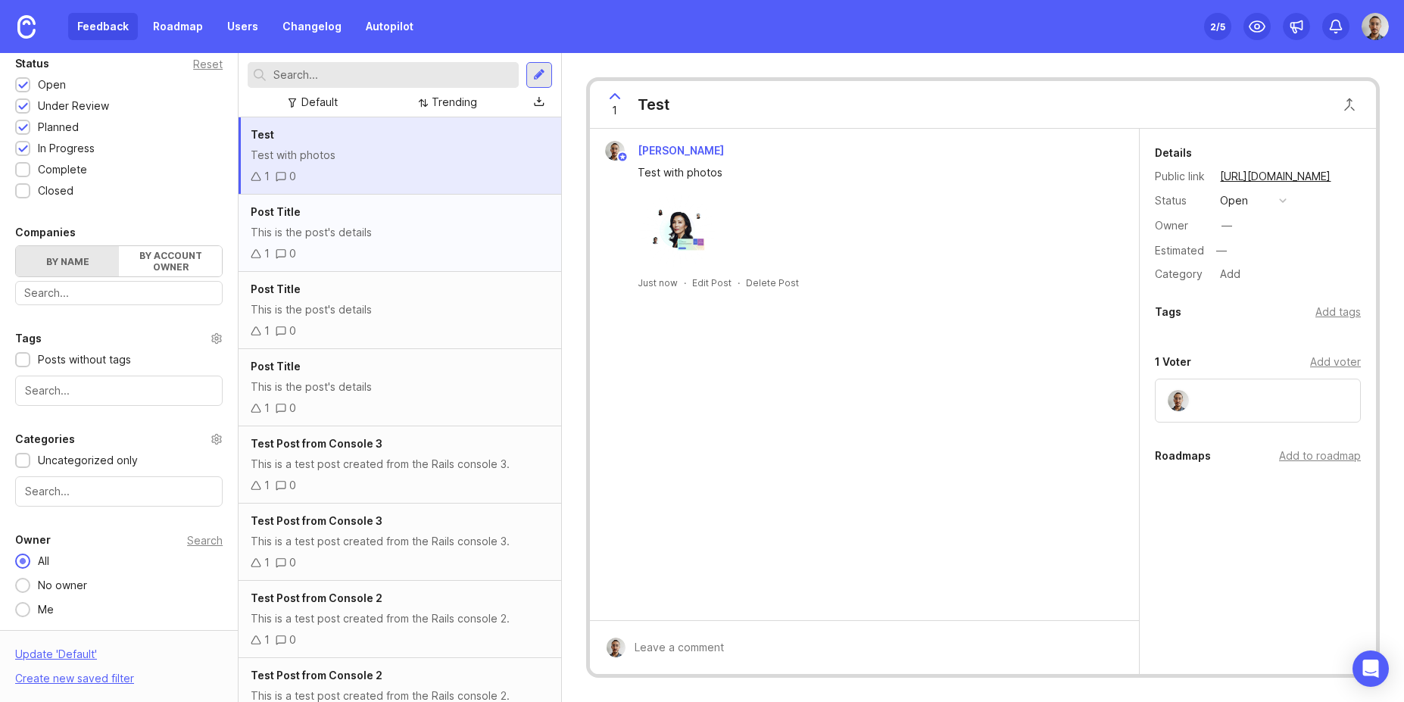
click at [352, 229] on div "This is the post's details" at bounding box center [400, 232] width 298 height 17
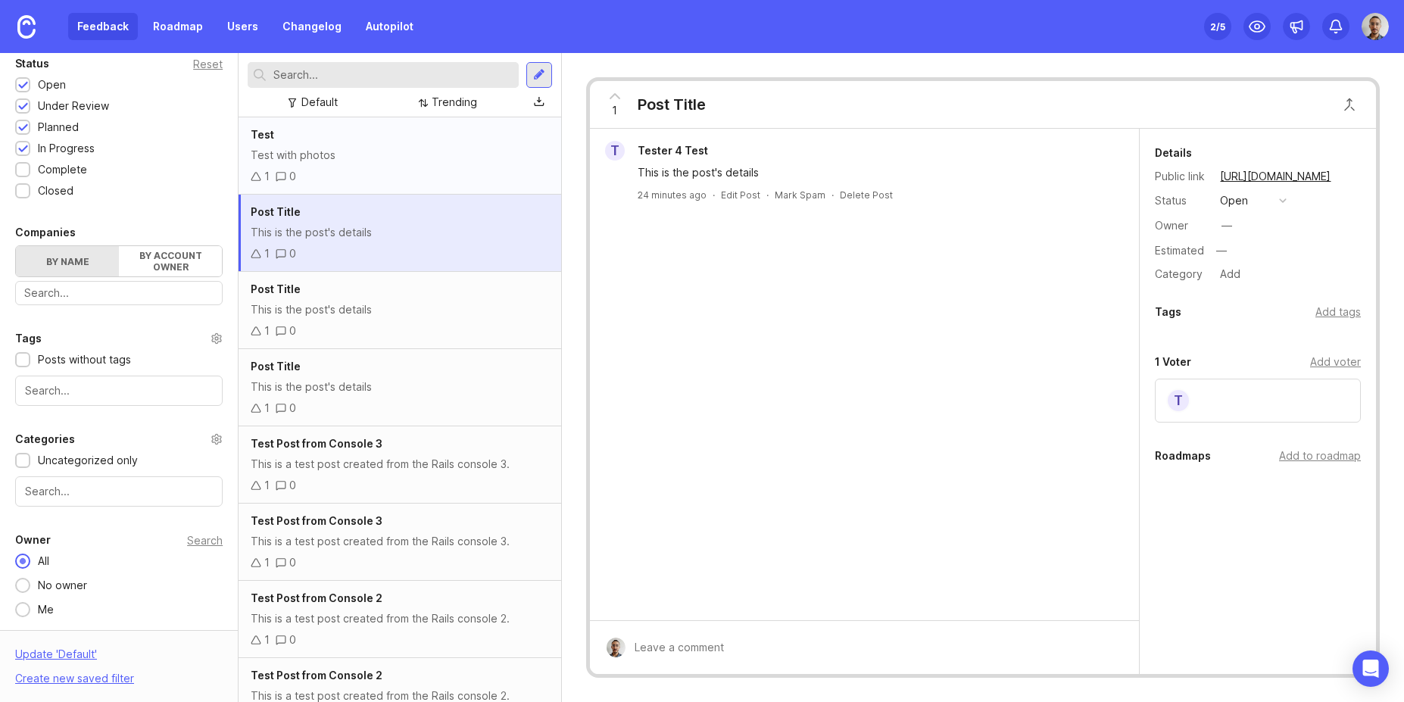
click at [361, 154] on div "Test with photos" at bounding box center [400, 155] width 298 height 17
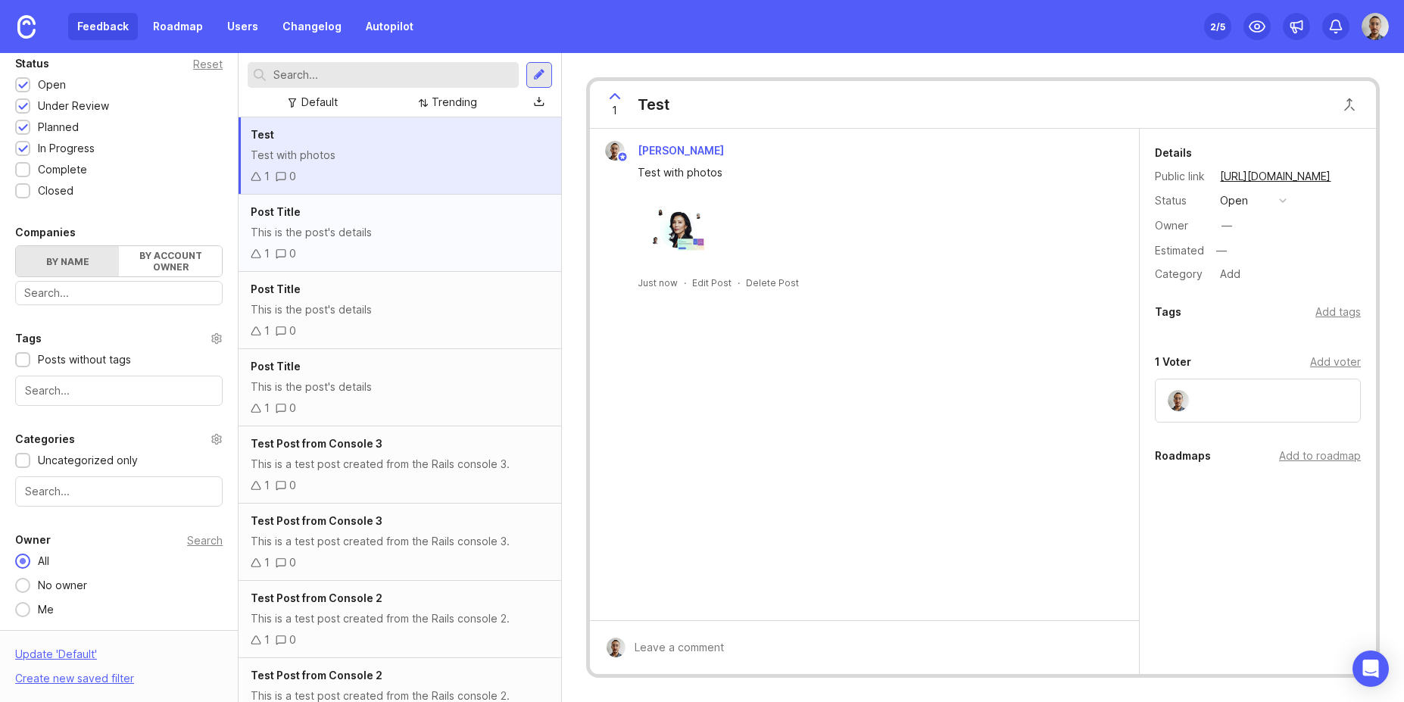
click at [360, 227] on div "This is the post's details" at bounding box center [400, 232] width 298 height 17
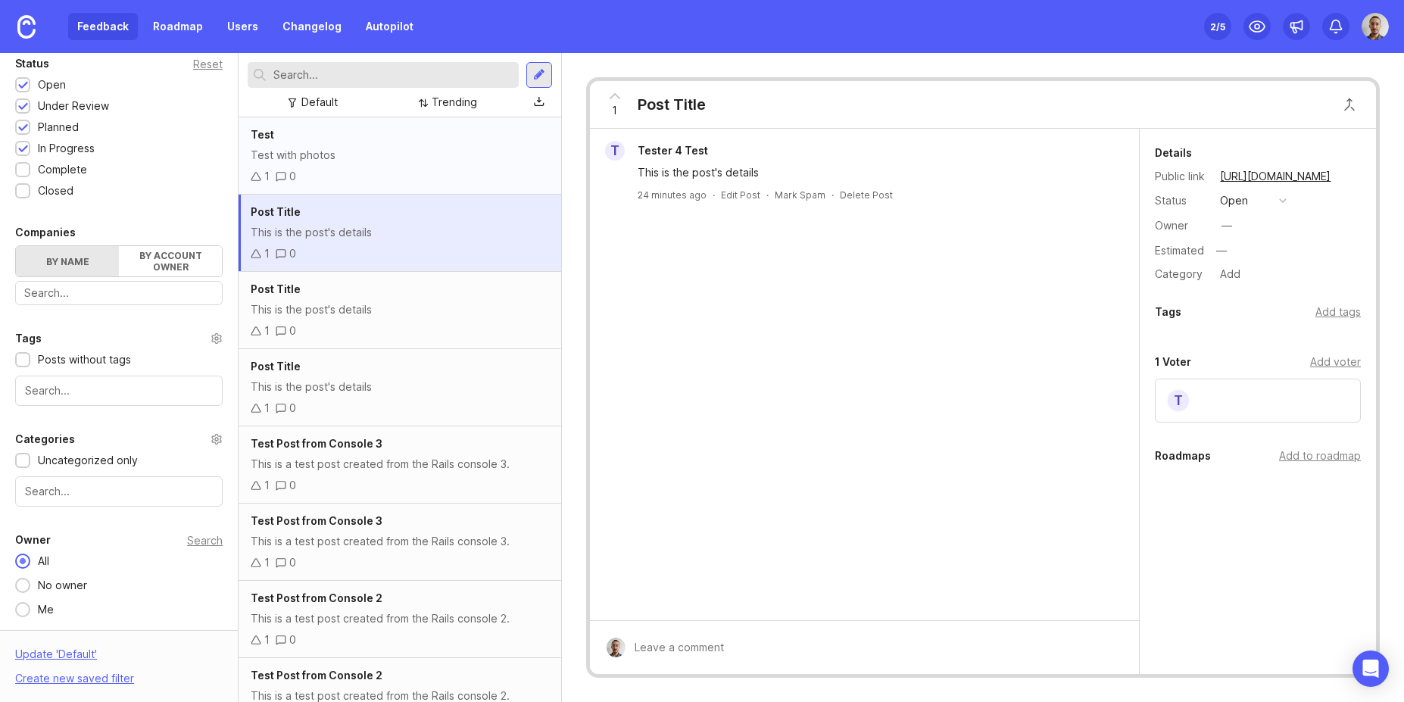
click at [346, 159] on div "Test with photos" at bounding box center [400, 155] width 298 height 17
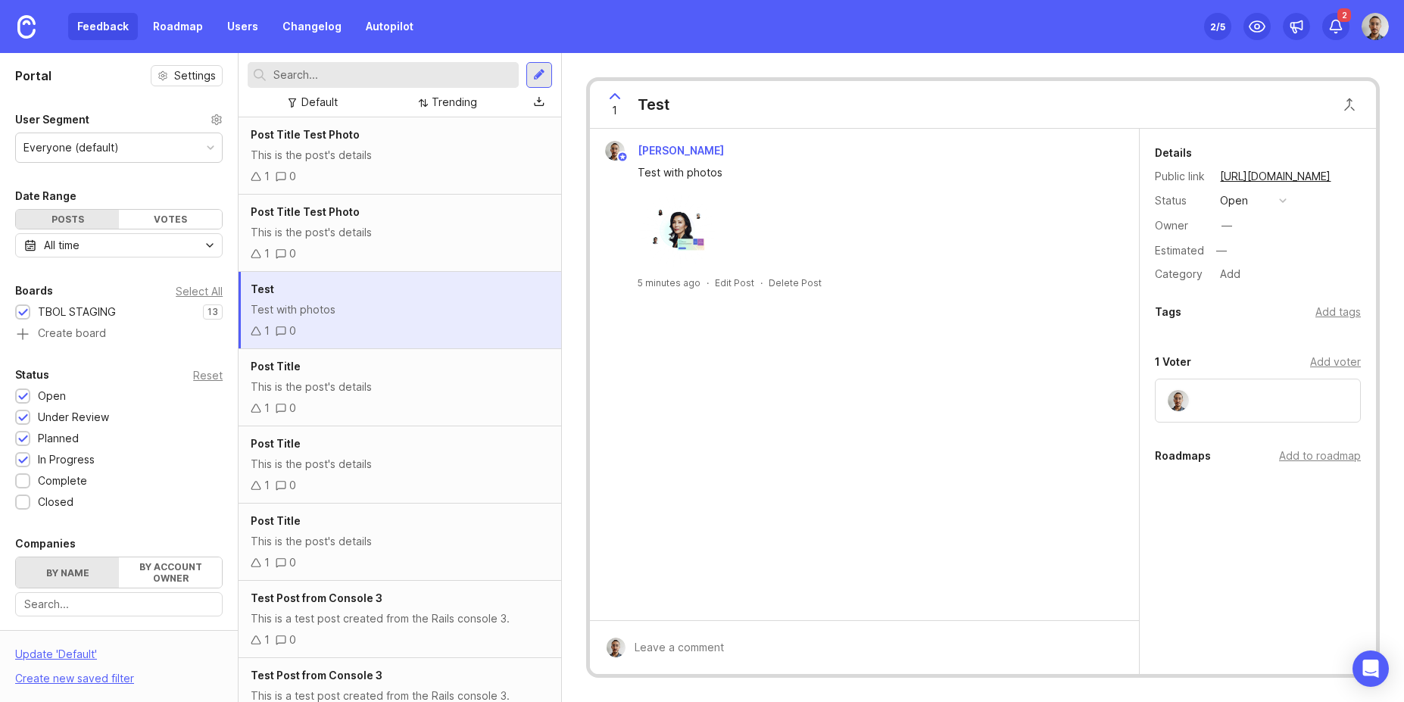
click at [349, 163] on div "Post Title Test Photo This is the post's details 1 0" at bounding box center [399, 155] width 322 height 77
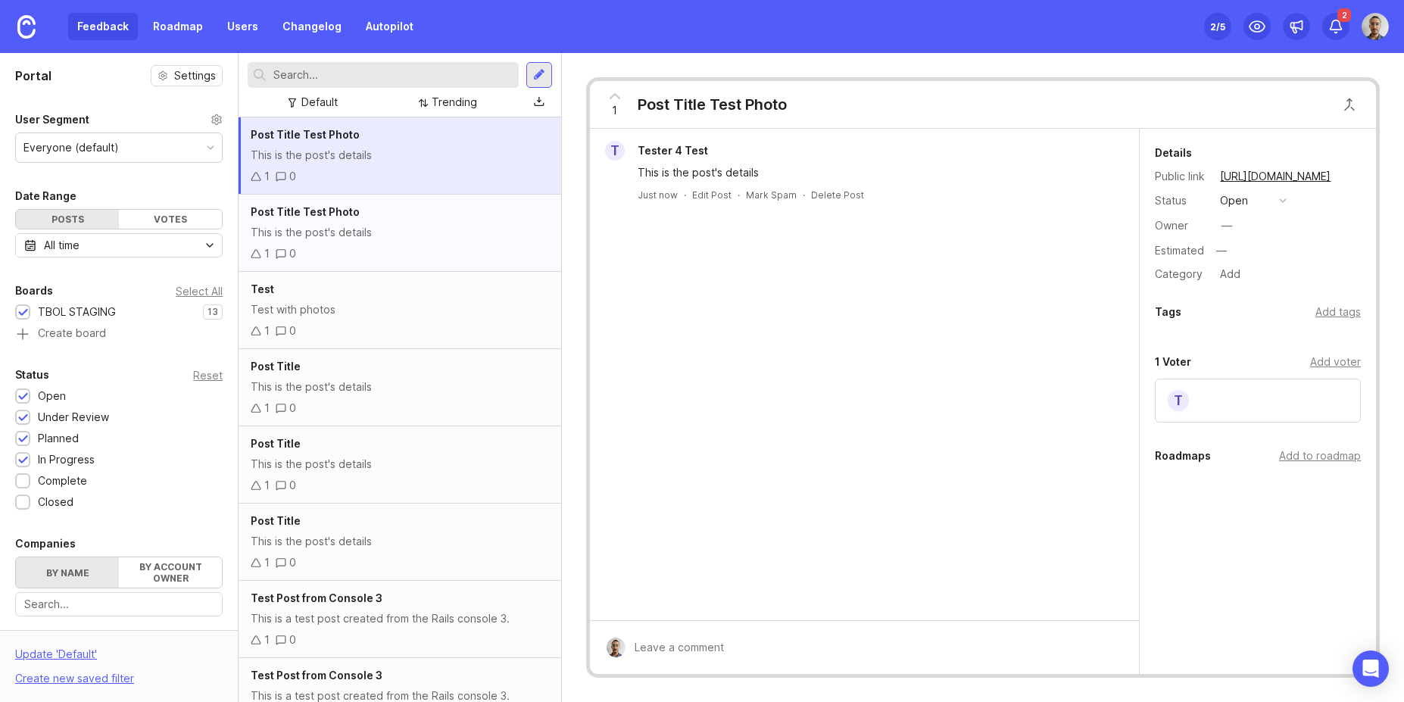
click at [408, 232] on div "This is the post's details" at bounding box center [400, 232] width 298 height 17
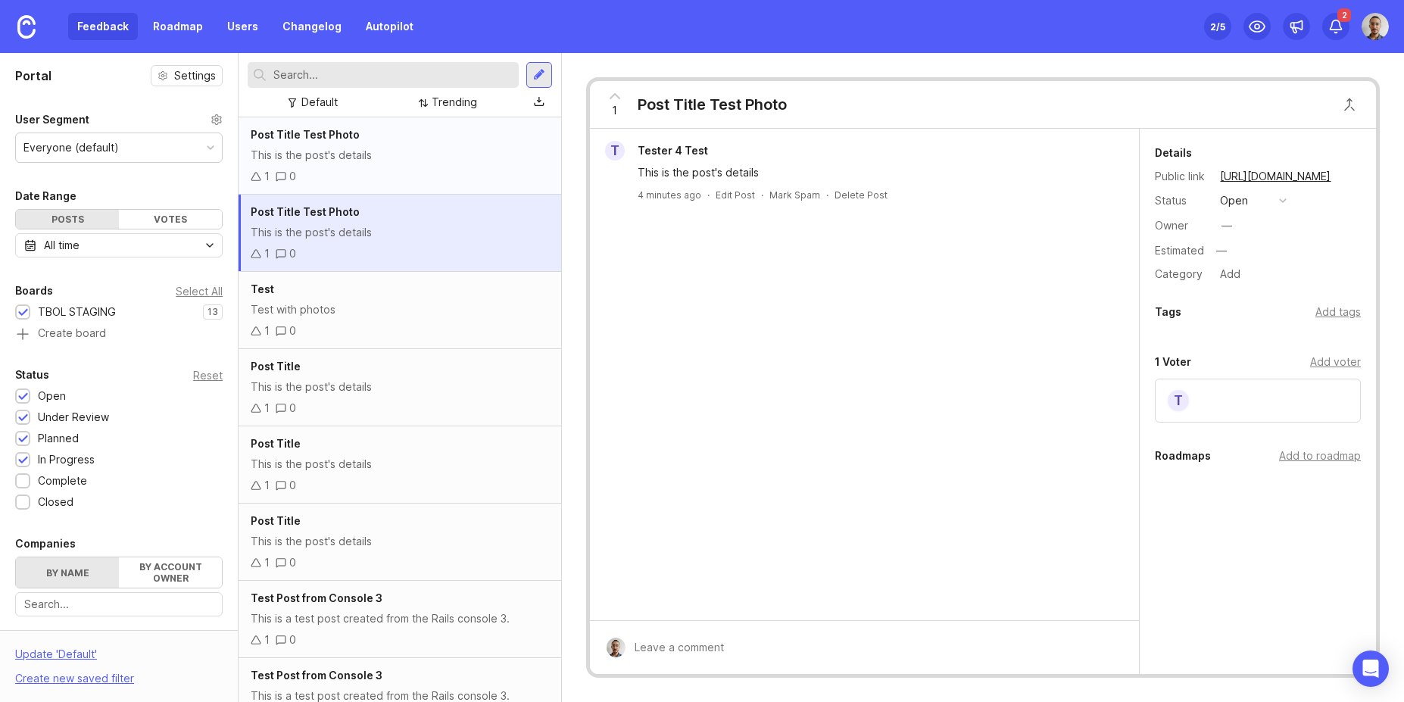
click at [391, 168] on div "1 0" at bounding box center [400, 176] width 298 height 17
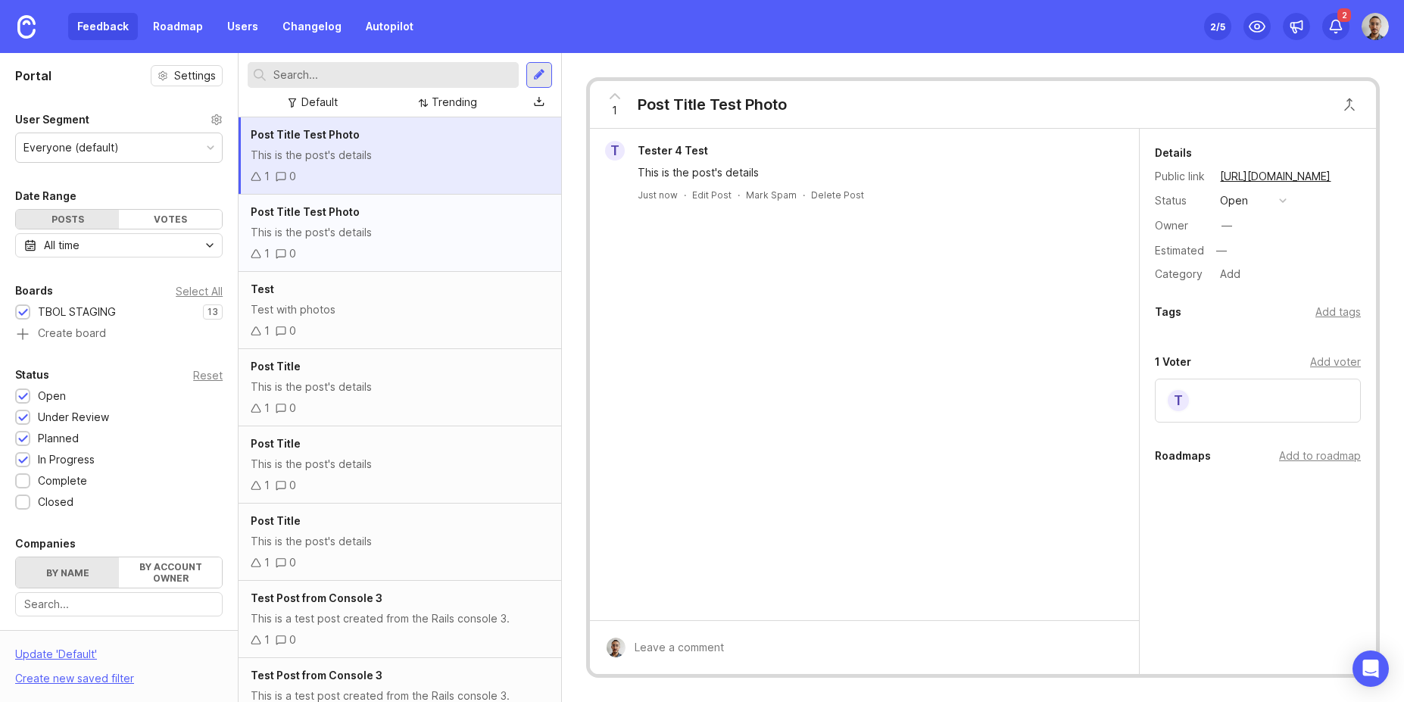
click at [386, 230] on div "This is the post's details" at bounding box center [400, 232] width 298 height 17
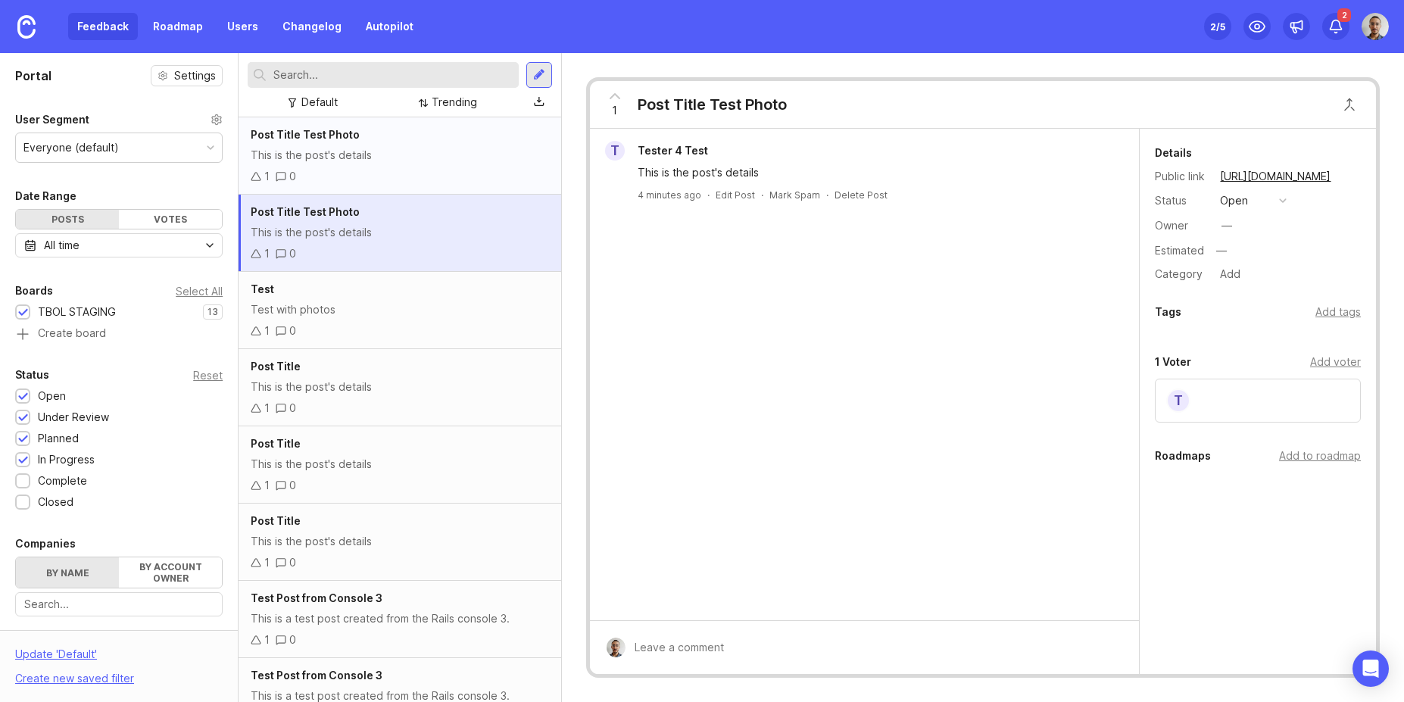
click at [370, 151] on div "This is the post's details" at bounding box center [400, 155] width 298 height 17
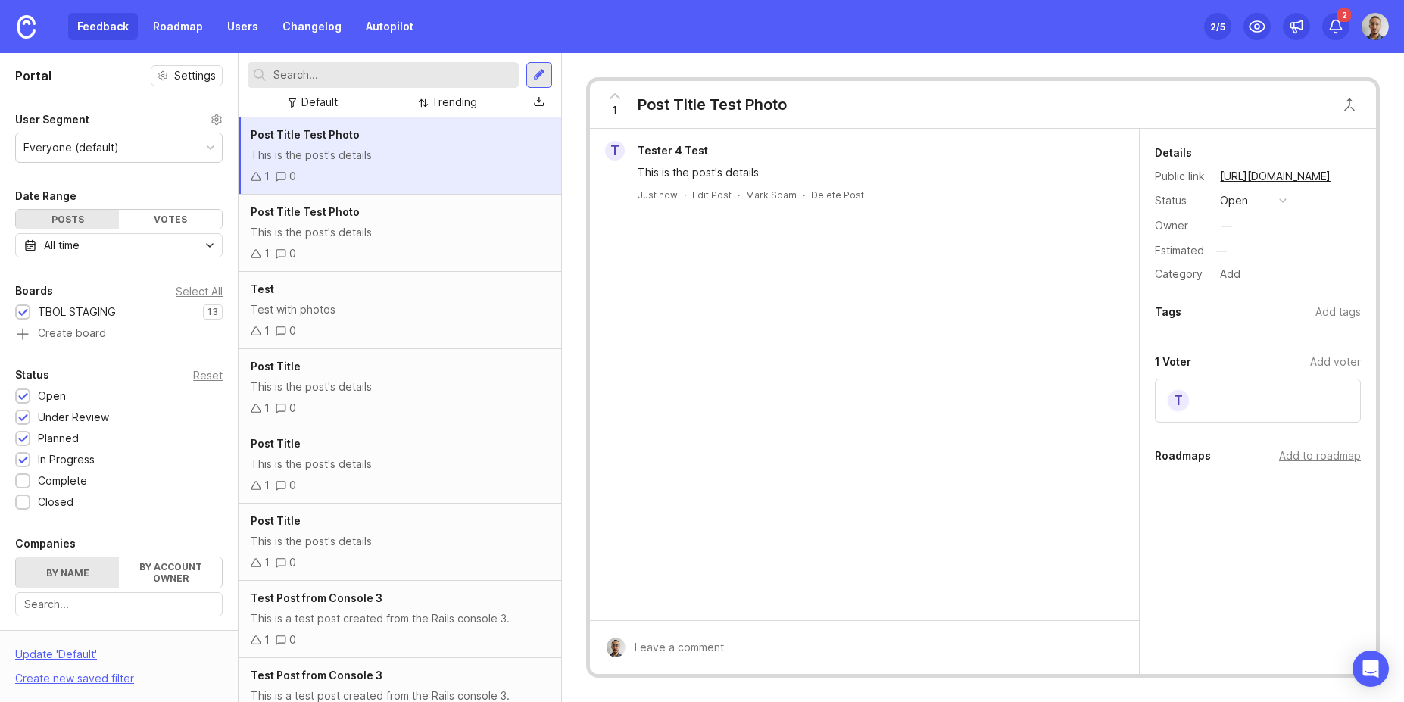
click at [1341, 7] on div "Set up Canny 2 /5 2" at bounding box center [1296, 26] width 185 height 53
click at [1338, 29] on icon at bounding box center [1335, 26] width 15 height 15
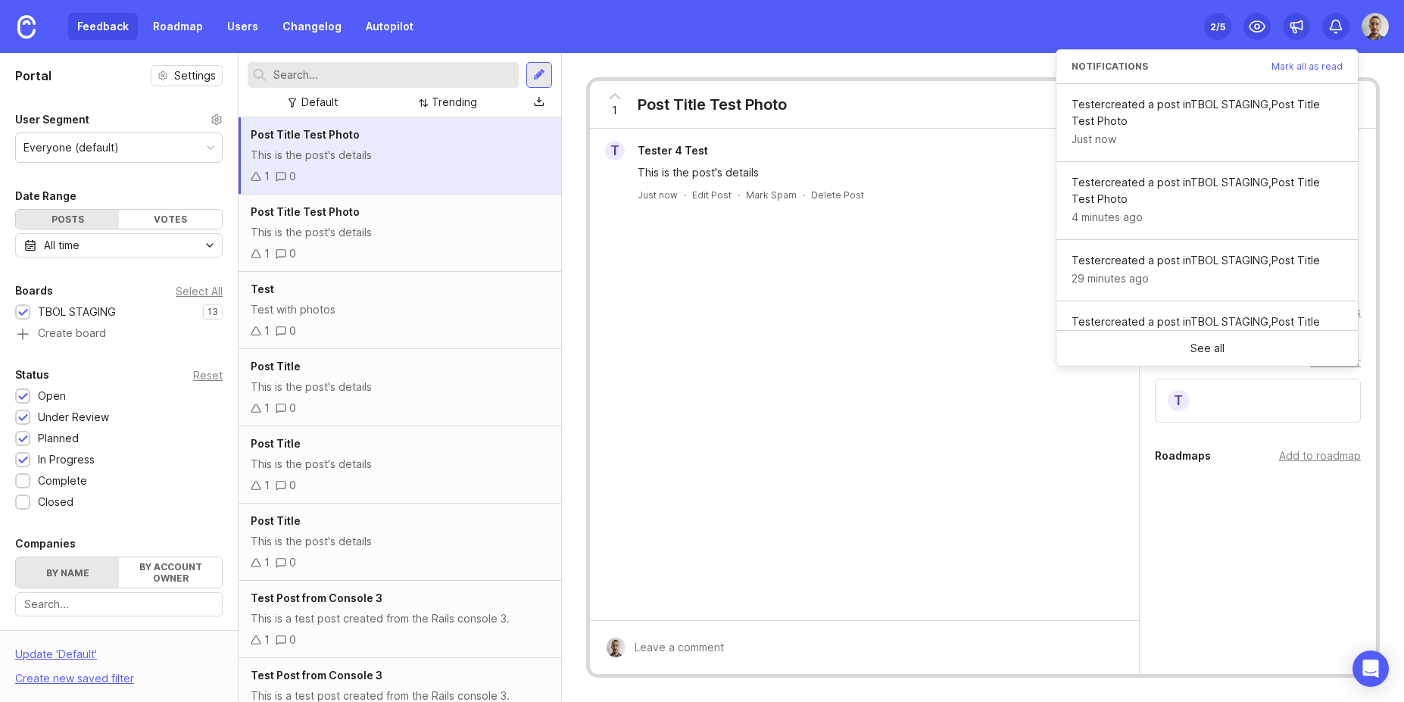
click at [1324, 64] on span "Mark all as read" at bounding box center [1306, 66] width 71 height 9
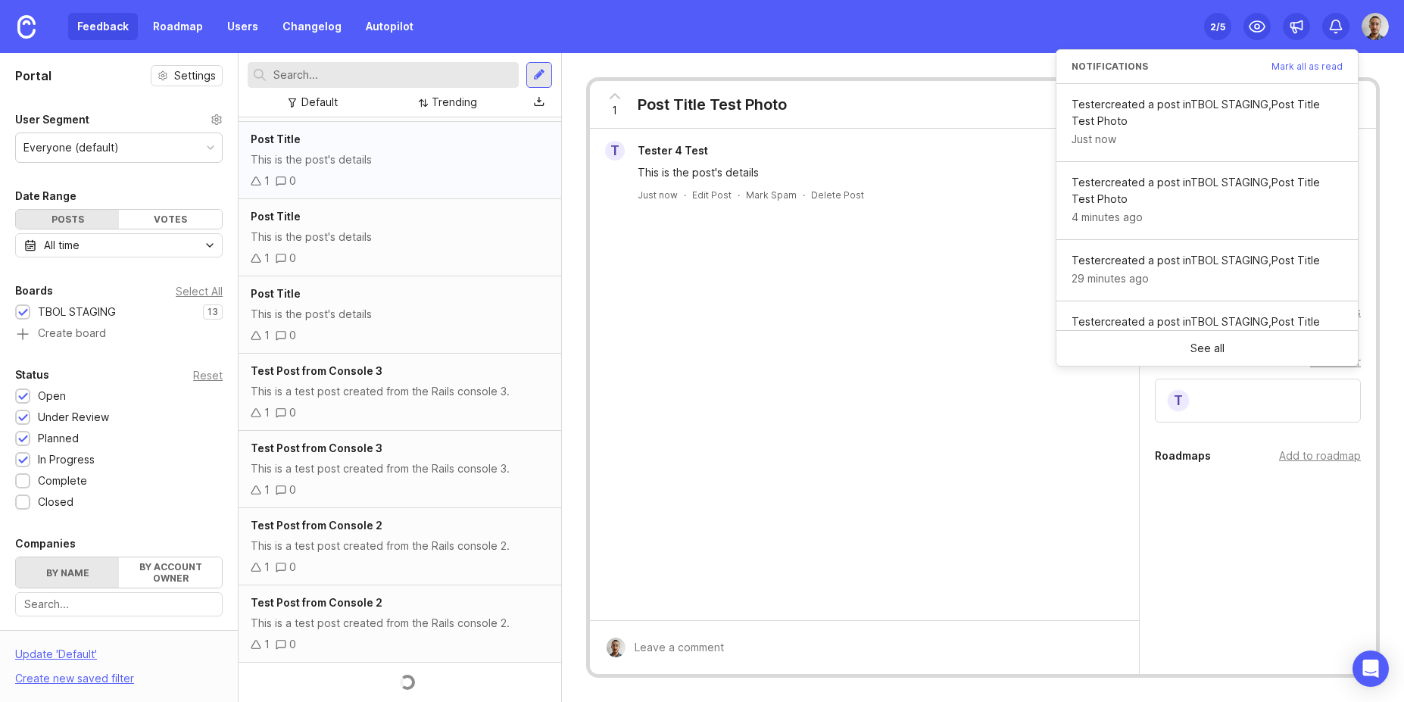
scroll to position [136, 0]
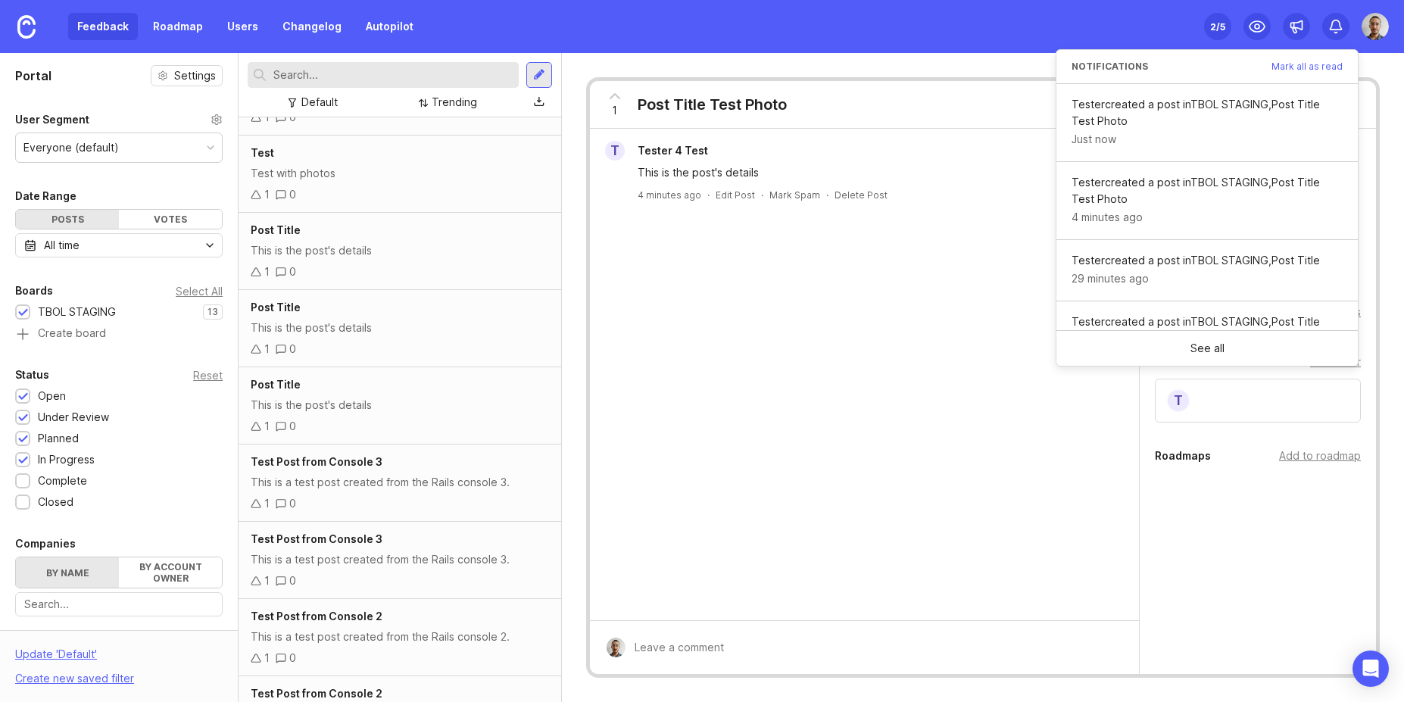
click at [838, 365] on div "T Tester 4 Test This is the post's details 4 minutes ago · Edit Post · Mark Spa…" at bounding box center [865, 374] width 550 height 491
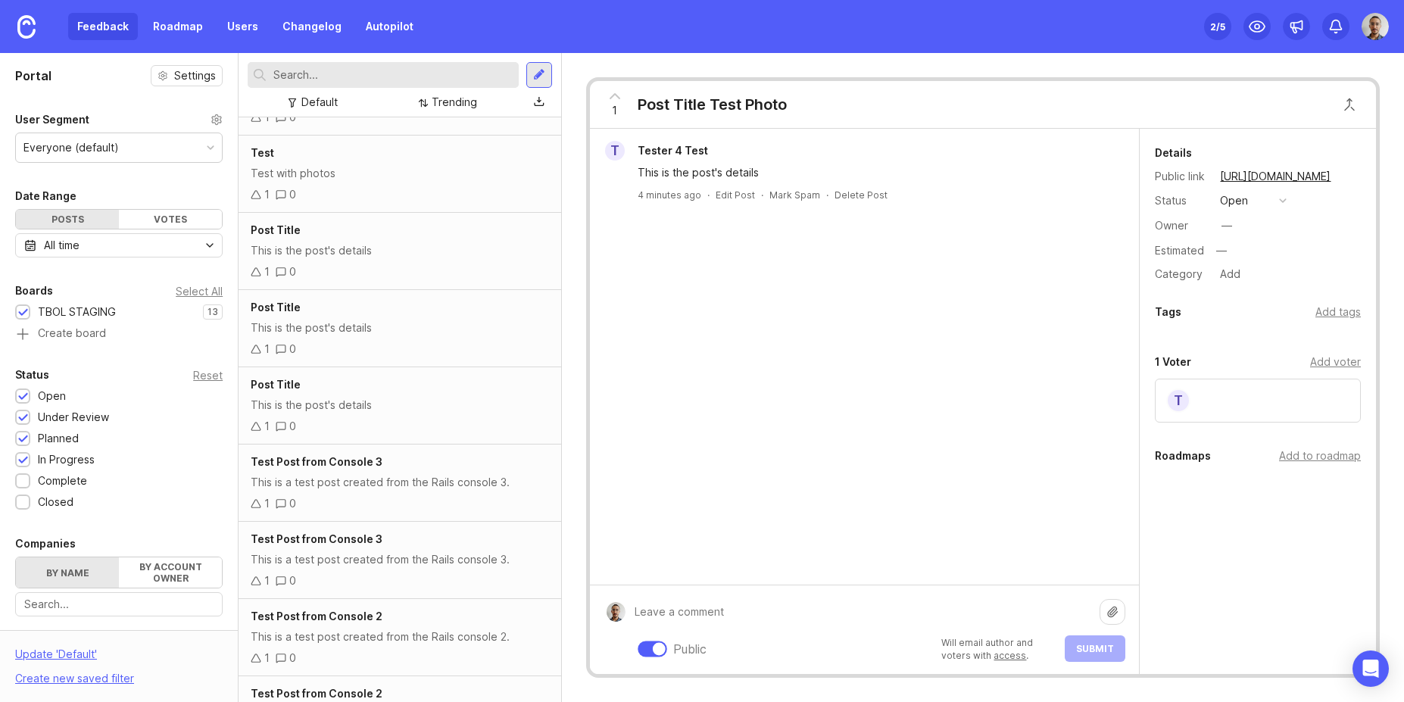
click at [776, 659] on div "Public Will email author and voters with access . Submit" at bounding box center [875, 629] width 500 height 64
type textarea "Test comment"
click at [1111, 614] on icon at bounding box center [1112, 612] width 12 height 12
click at [1100, 652] on span "Submit" at bounding box center [1095, 648] width 38 height 11
click at [1100, 652] on span "submit" at bounding box center [1095, 649] width 14 height 14
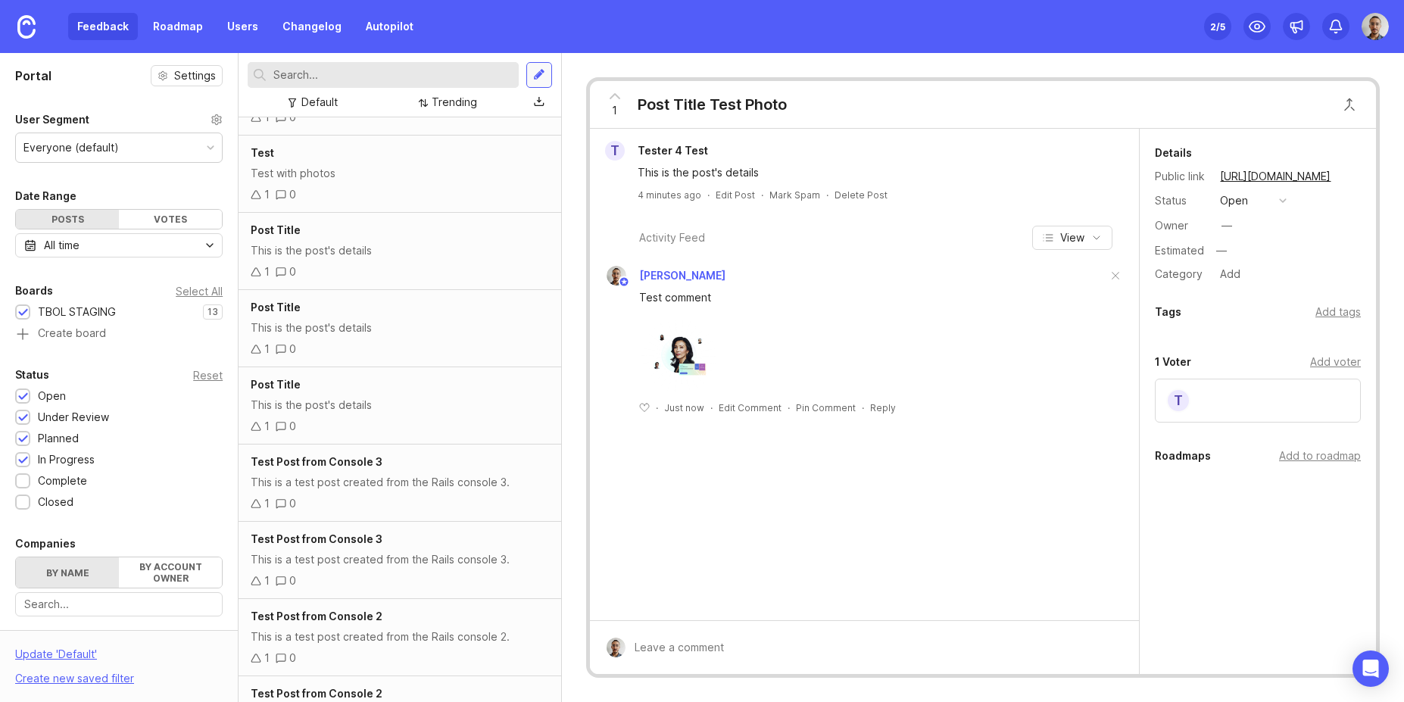
click at [534, 74] on div at bounding box center [539, 75] width 12 height 14
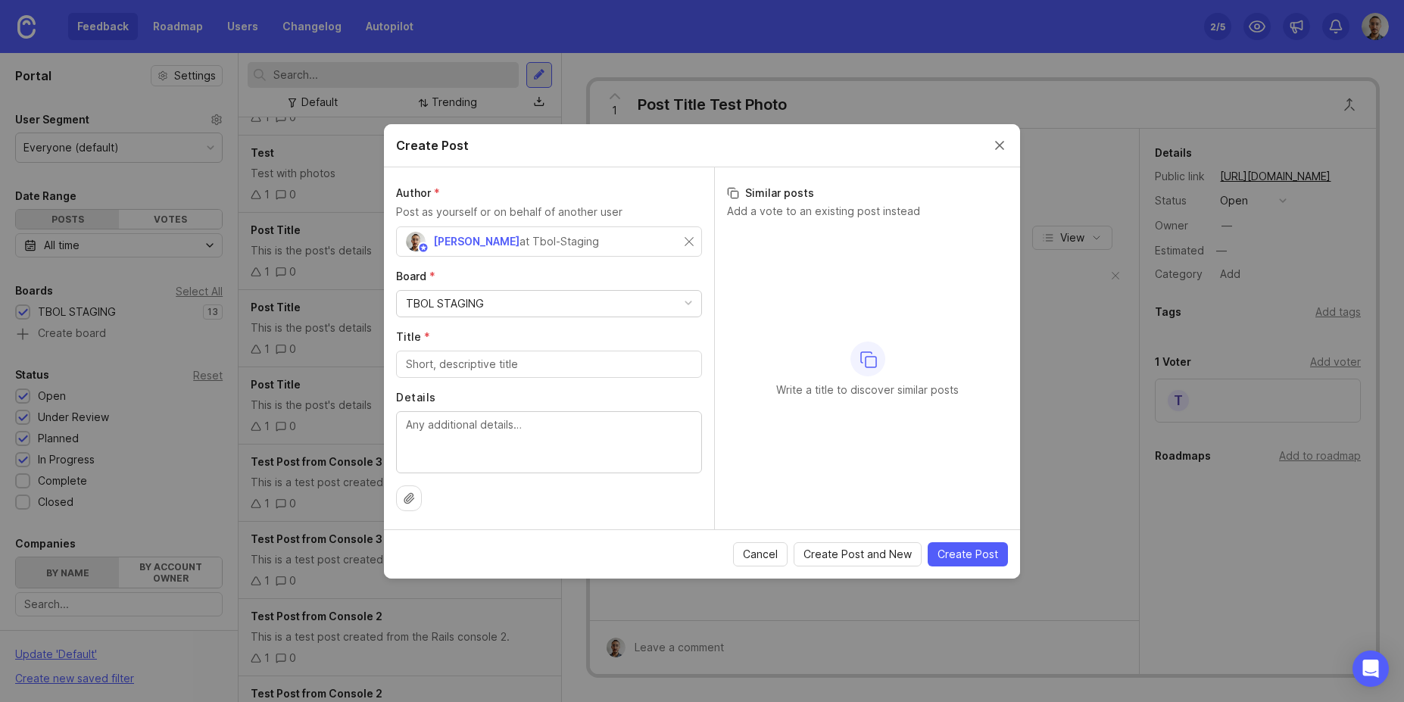
click at [684, 245] on div "[PERSON_NAME] at Tbol-Staging" at bounding box center [545, 242] width 279 height 20
click at [695, 245] on div "[PERSON_NAME] at Tbol-Staging" at bounding box center [549, 241] width 306 height 30
click at [640, 247] on input "text" at bounding box center [549, 241] width 286 height 17
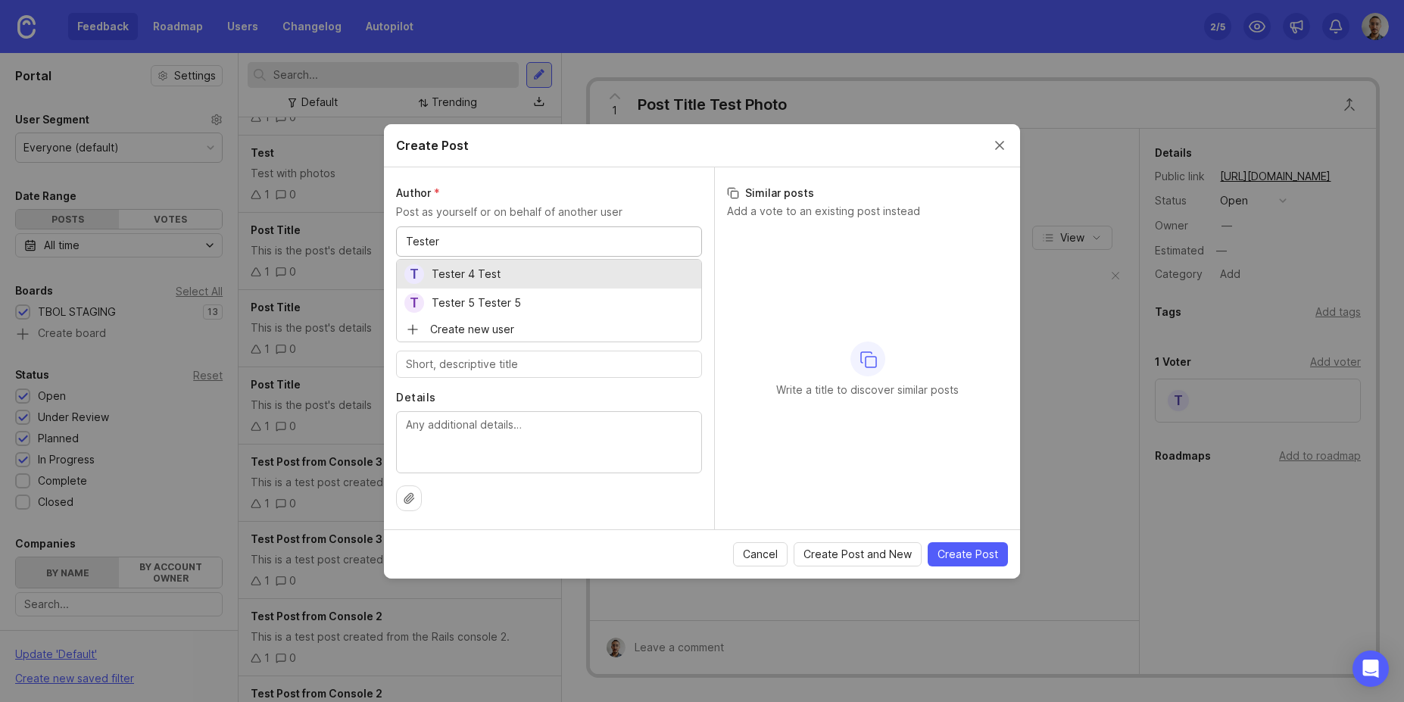
type input "Tester"
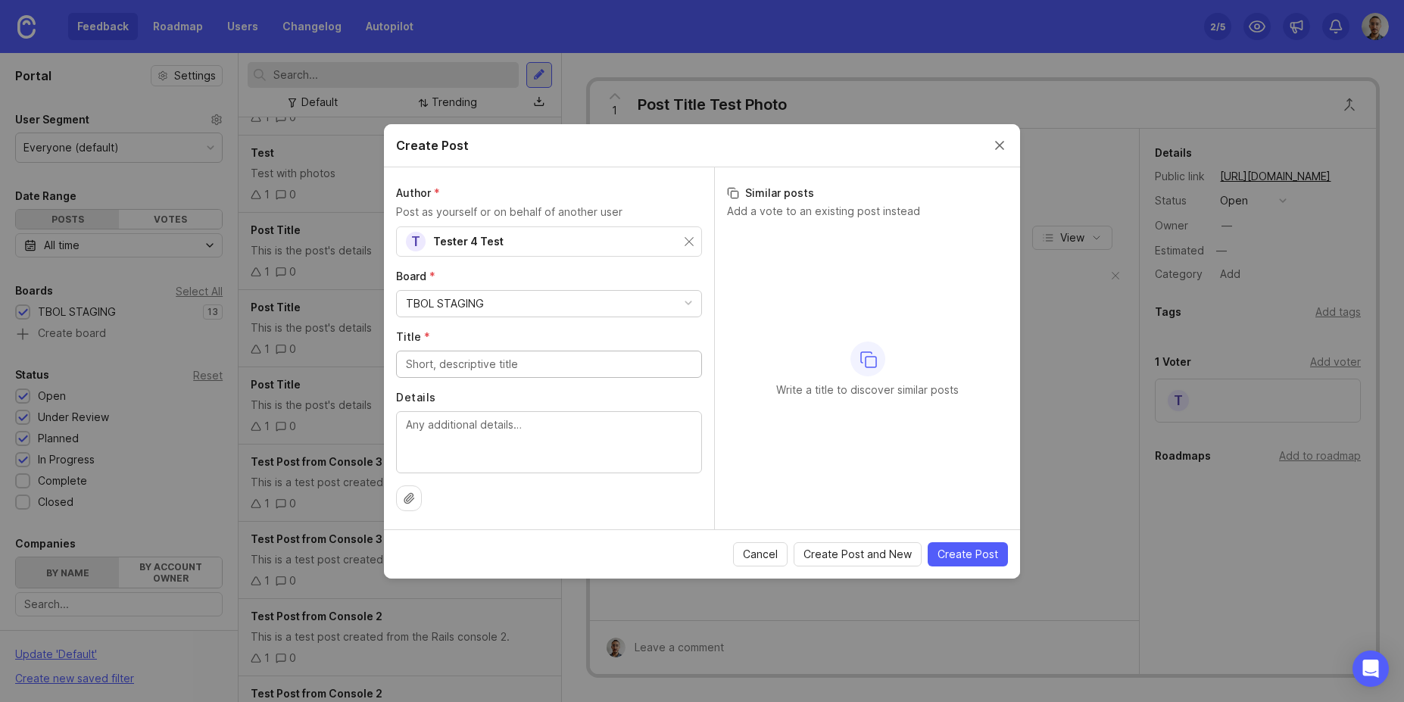
click at [537, 363] on input "Title *" at bounding box center [549, 364] width 286 height 17
type input "Test"
click at [524, 425] on textarea "Details" at bounding box center [549, 441] width 286 height 50
type textarea "Test photo"
click at [409, 497] on icon at bounding box center [408, 498] width 9 height 10
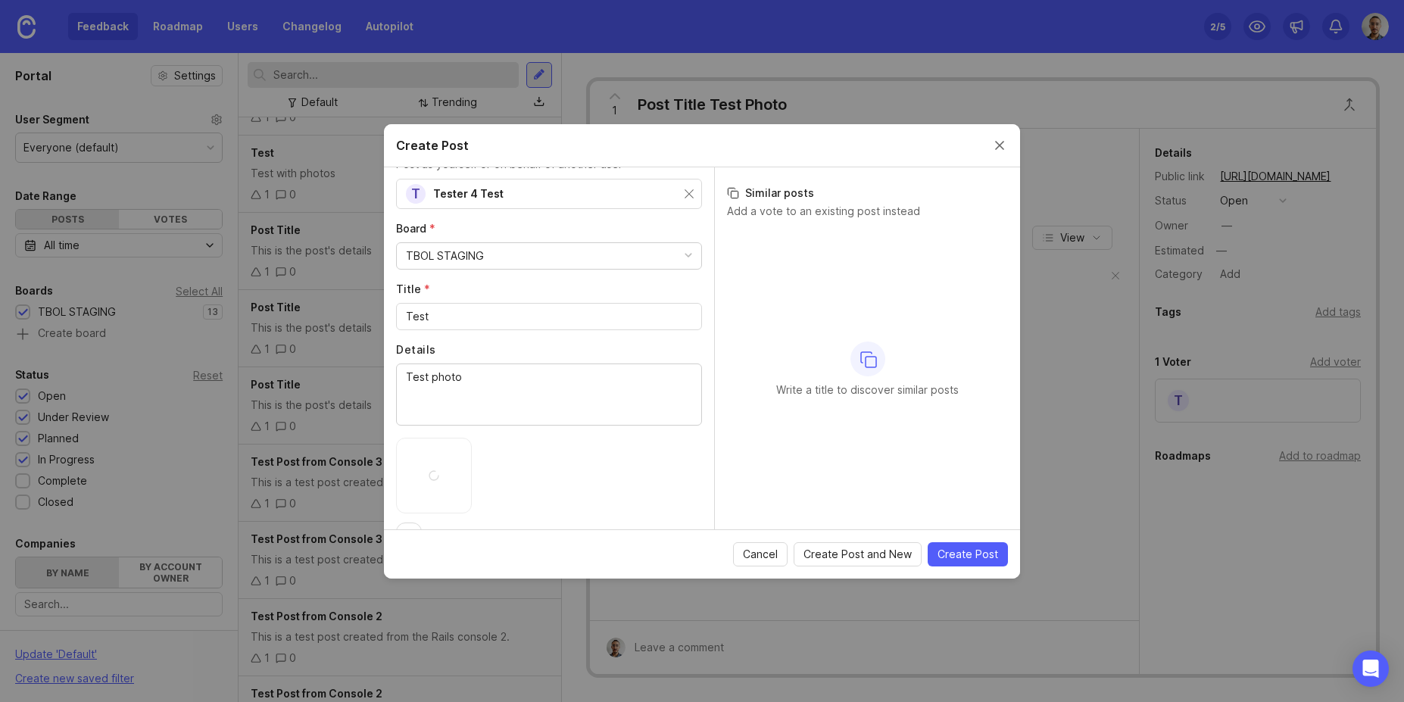
scroll to position [85, 0]
click at [1005, 552] on button "Create Post" at bounding box center [967, 554] width 80 height 24
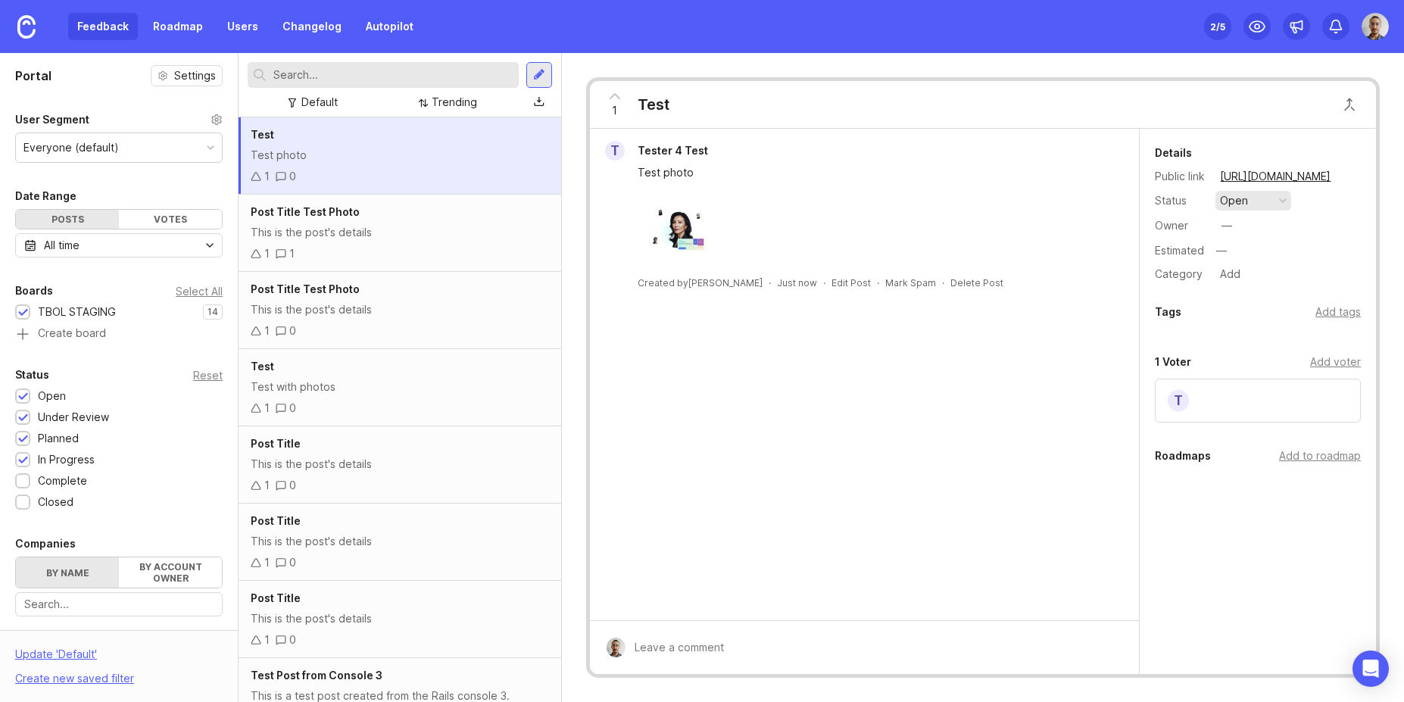
click at [1248, 201] on button "open" at bounding box center [1253, 201] width 76 height 20
